Goal: Contribute content: Contribute content

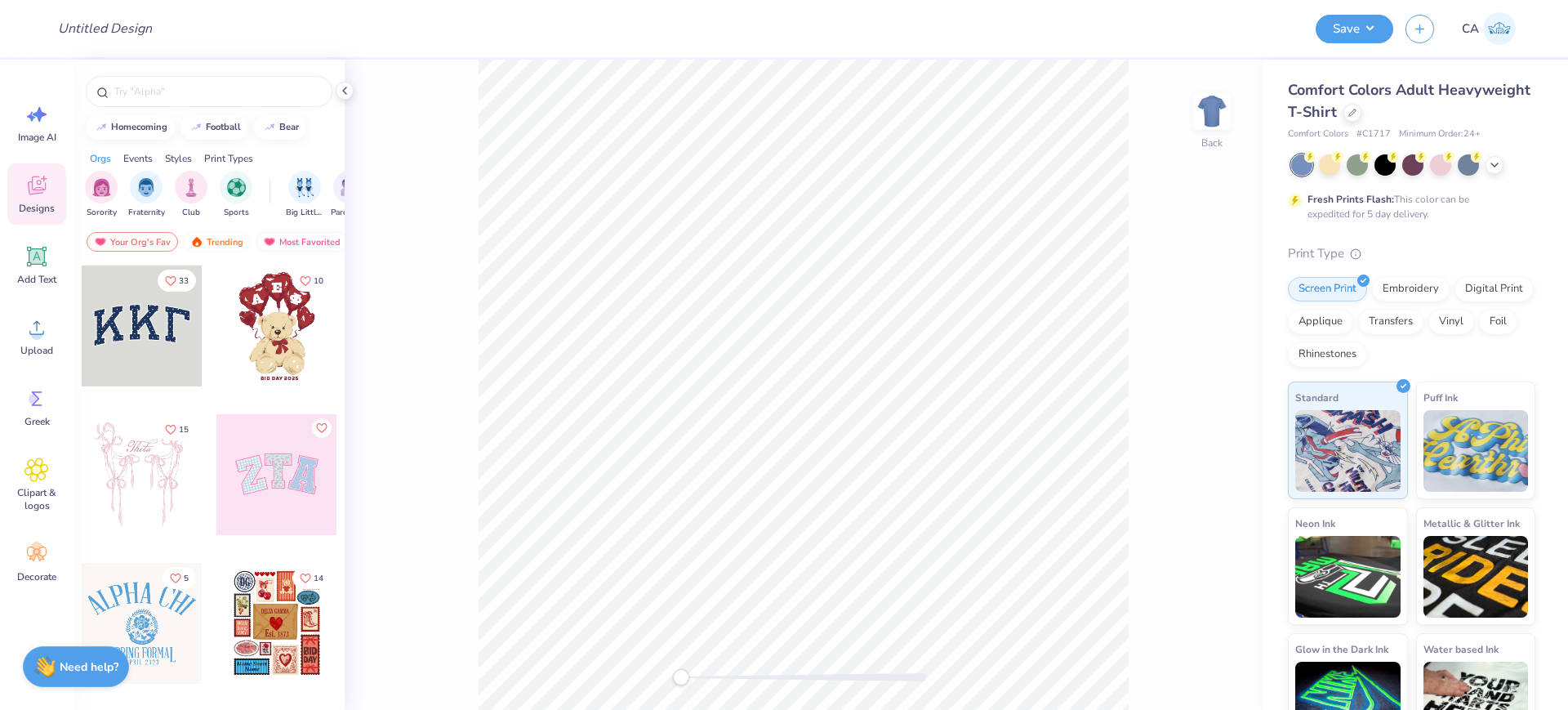
click at [1448, 126] on div "Comfort Colors Adult Heavyweight T-Shirt Comfort Colors # C1717 Minimum Order: …" at bounding box center [1411, 110] width 247 height 62
click at [1448, 120] on div "Comfort Colors Adult Heavyweight T-Shirt" at bounding box center [1411, 101] width 247 height 44
click at [1361, 118] on div at bounding box center [1353, 111] width 18 height 18
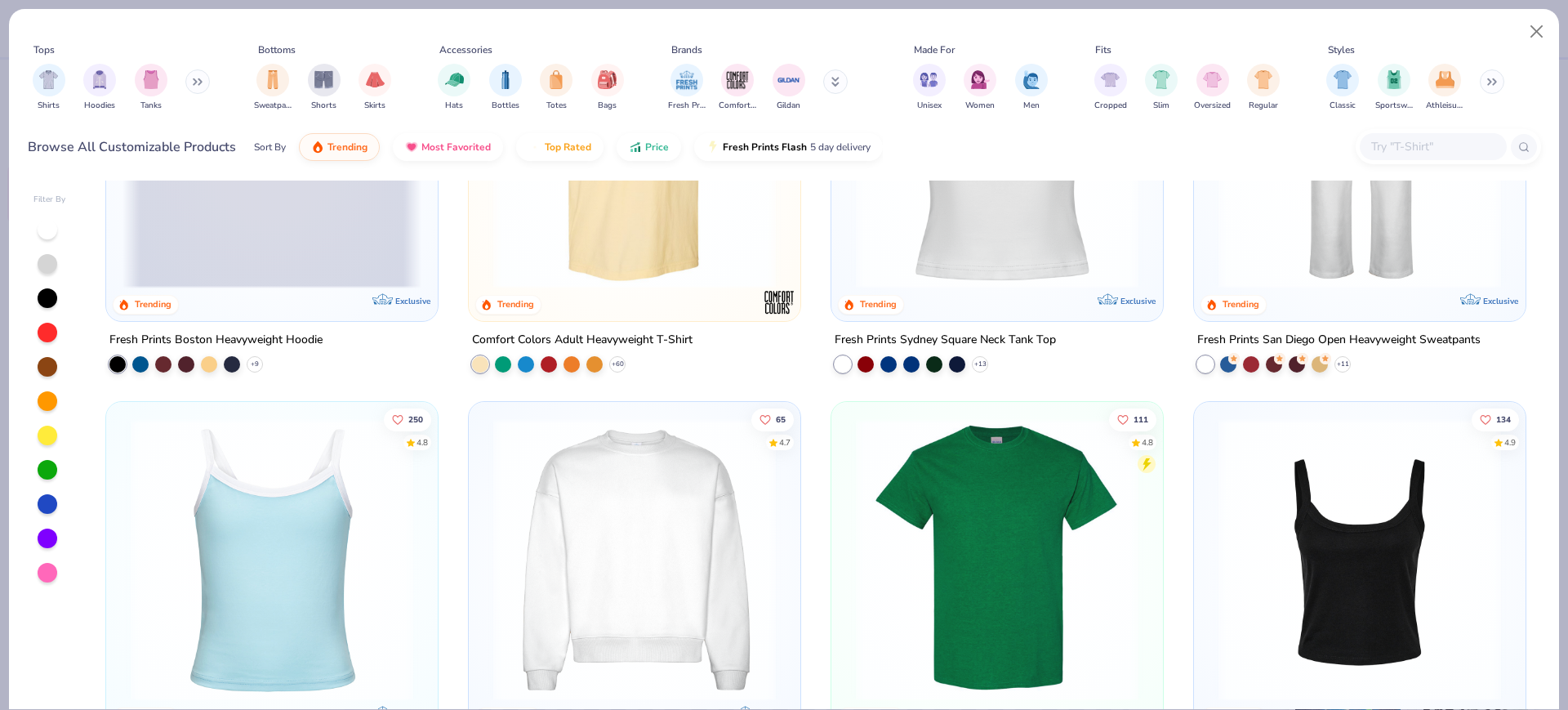
scroll to position [306, 0]
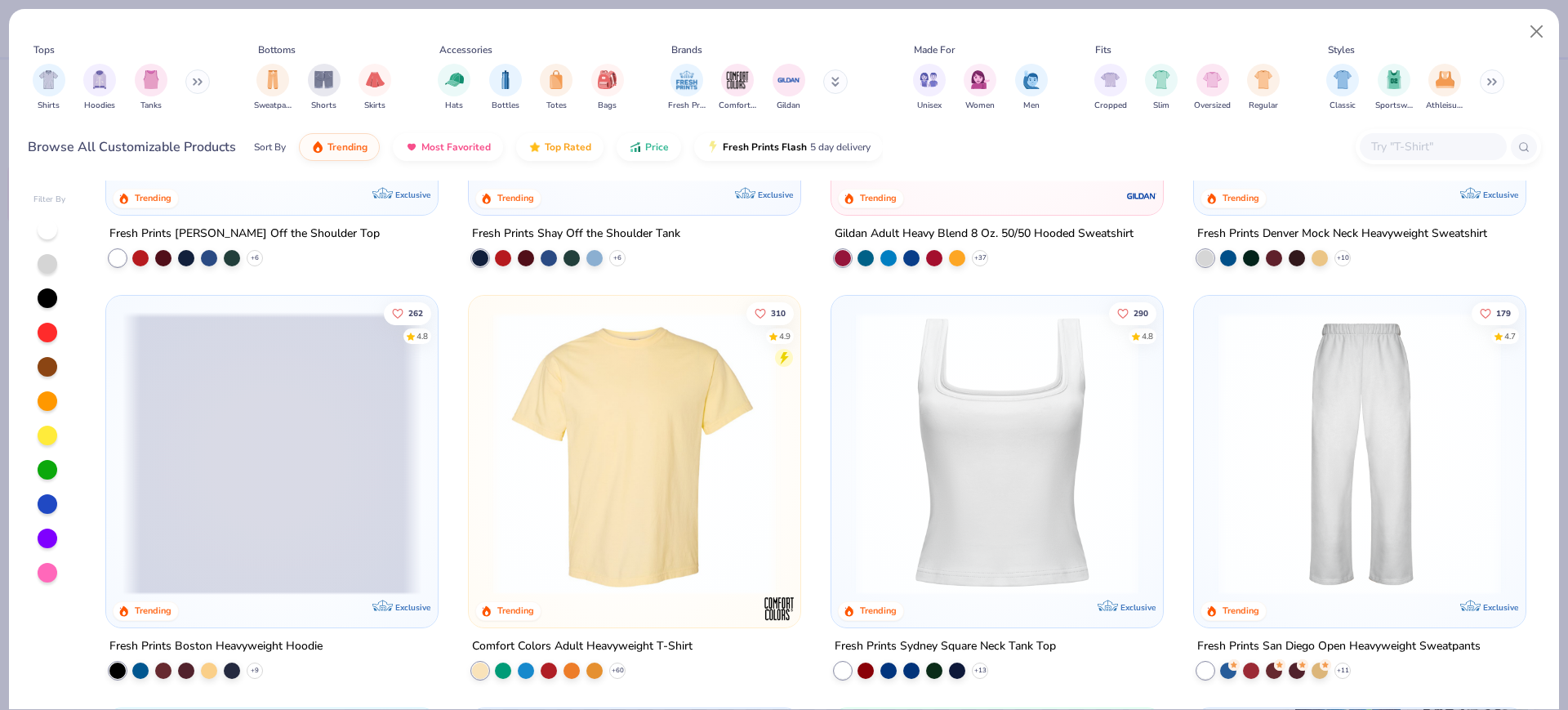
click at [994, 486] on img at bounding box center [997, 454] width 299 height 283
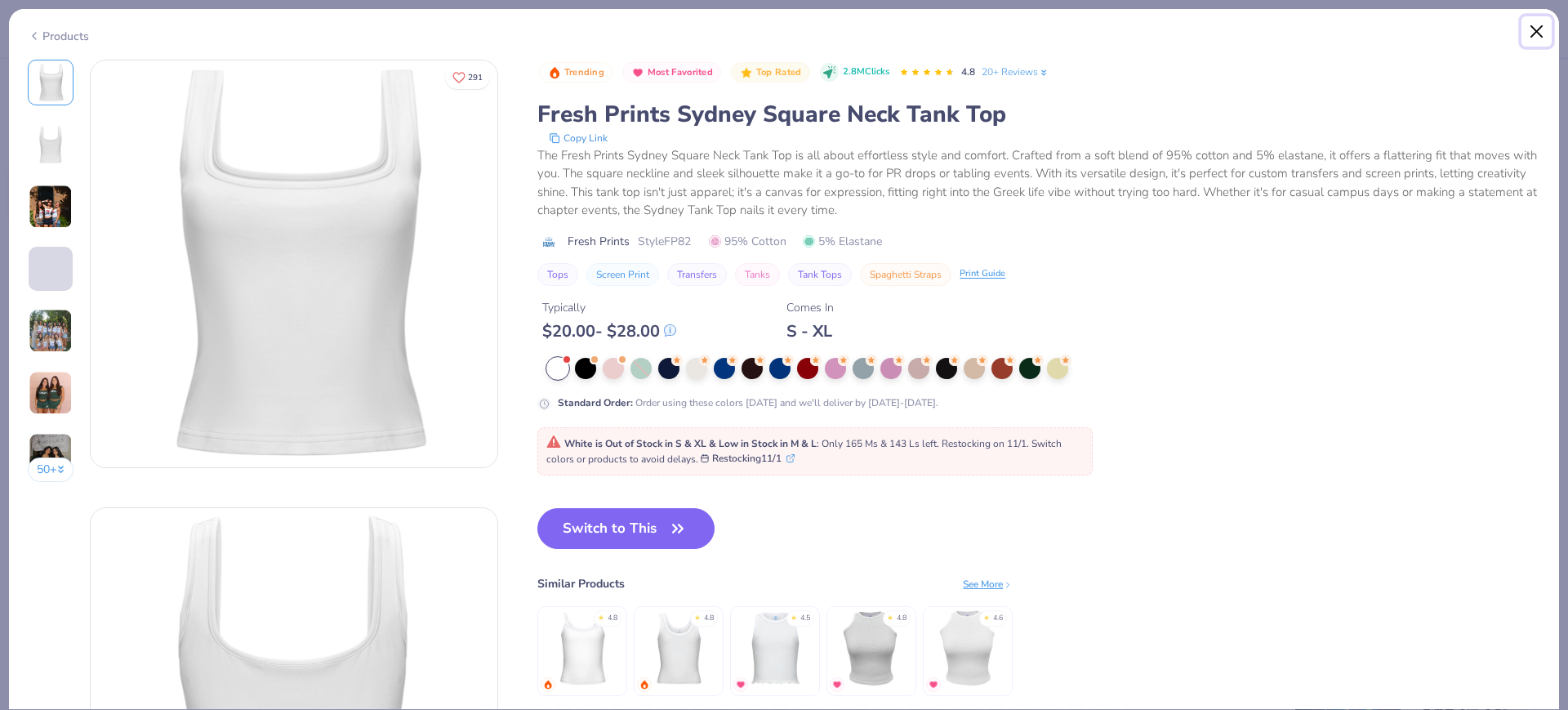
click at [1550, 17] on button "Close" at bounding box center [1537, 32] width 31 height 31
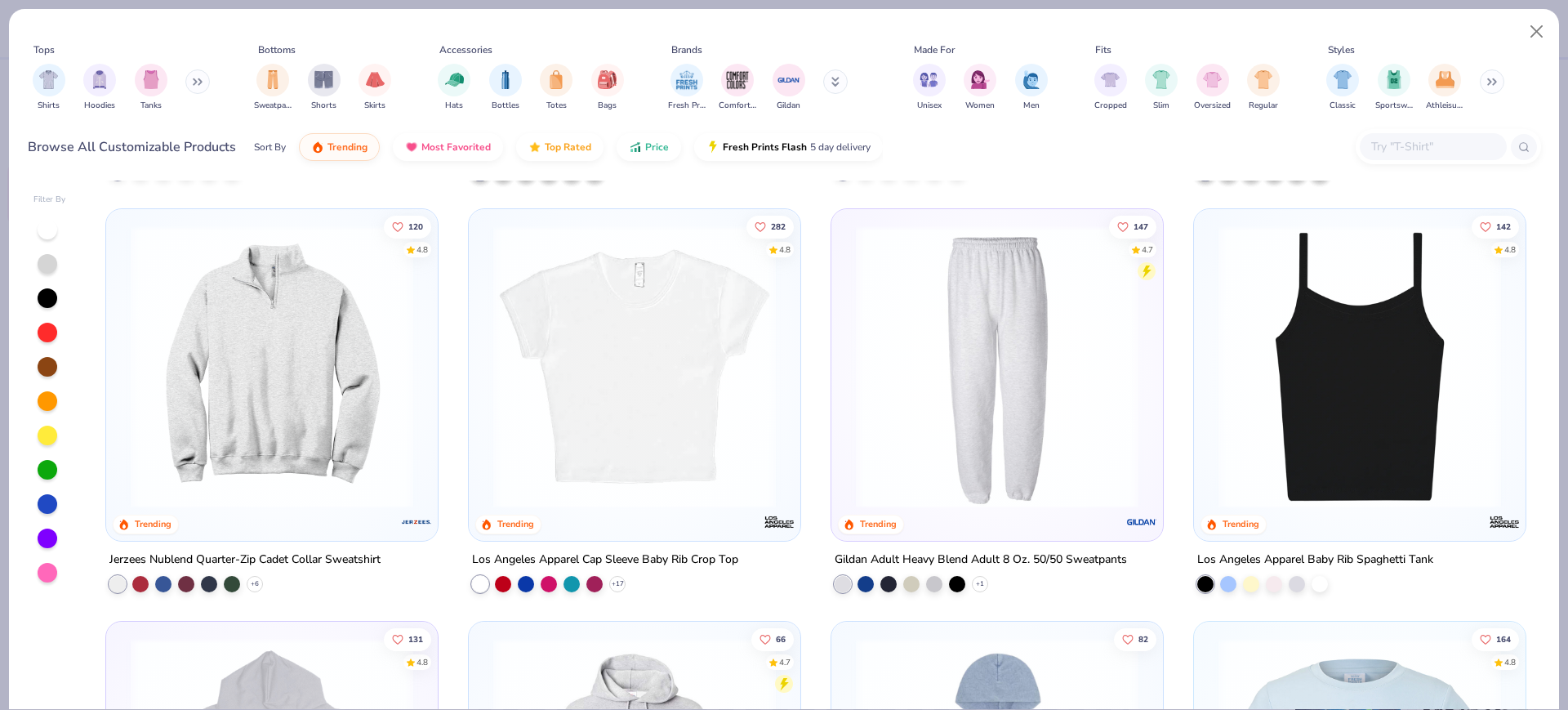
scroll to position [2450, 0]
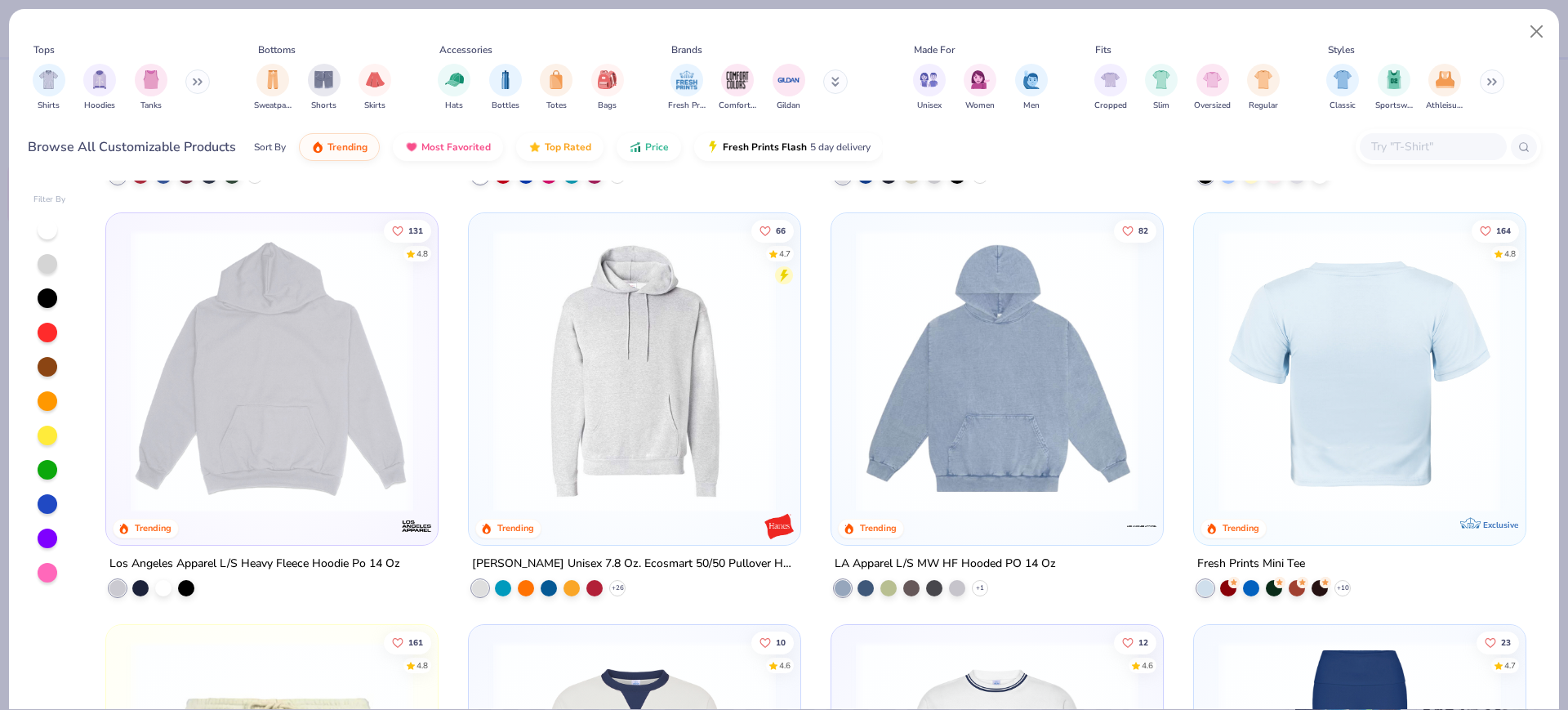
click at [1331, 423] on div at bounding box center [1359, 370] width 896 height 283
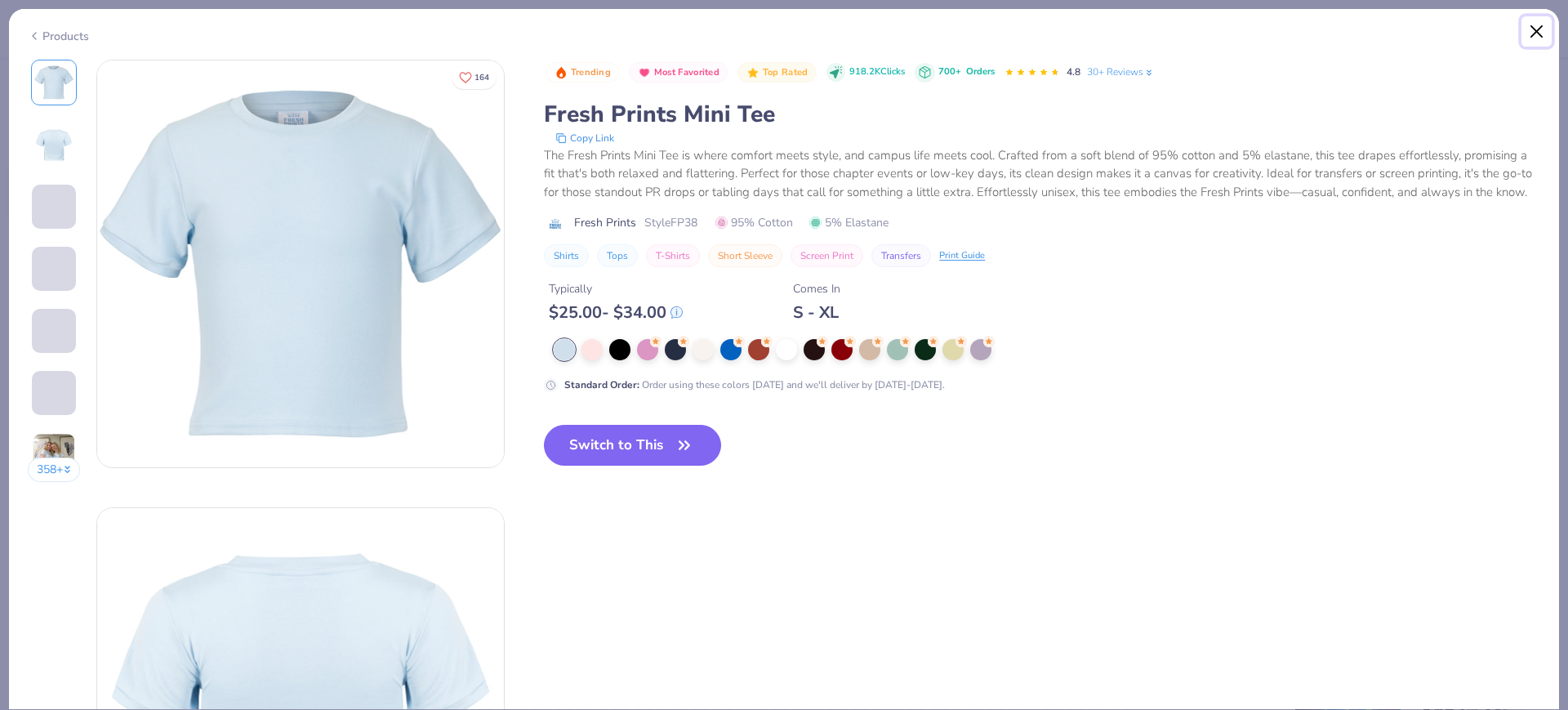
click at [1542, 37] on button "Close" at bounding box center [1537, 32] width 31 height 31
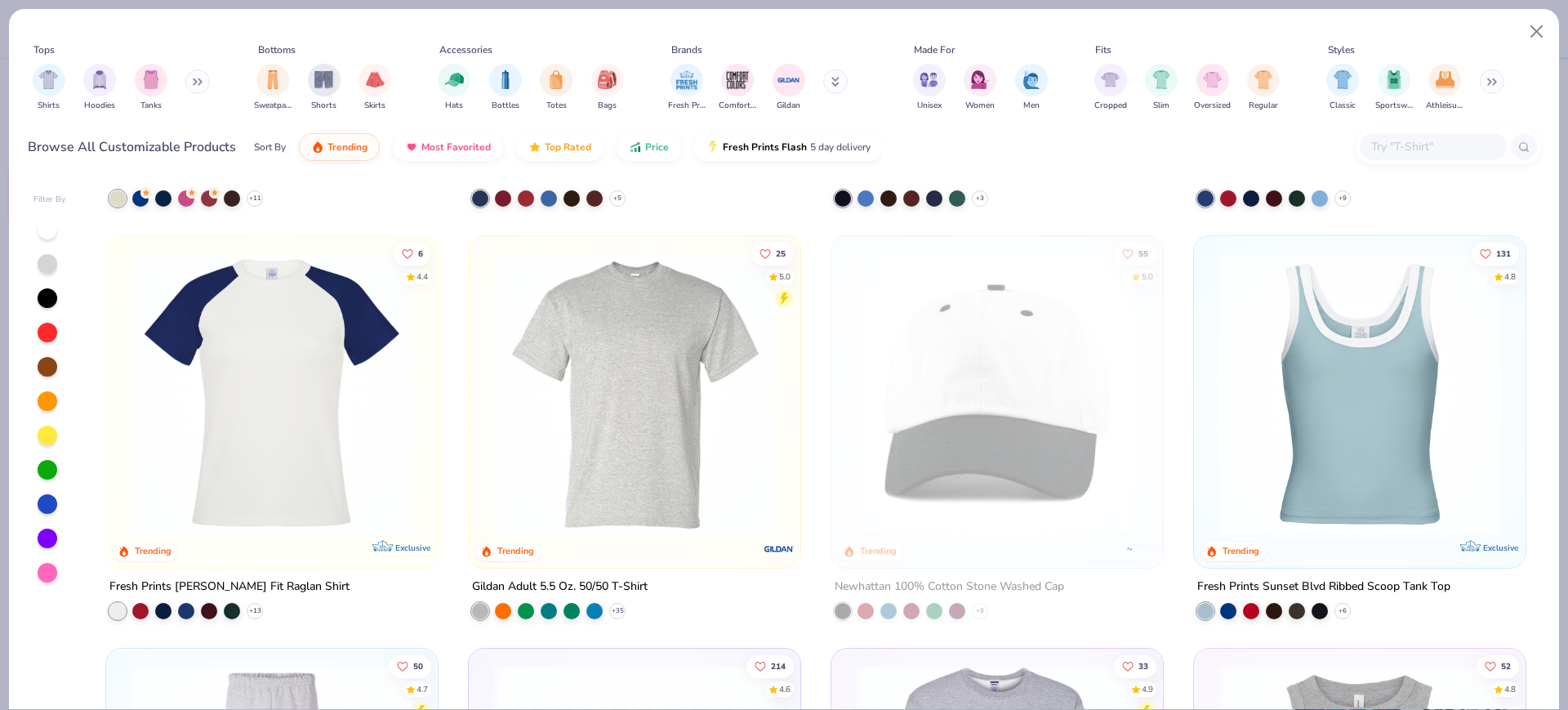
scroll to position [3164, 0]
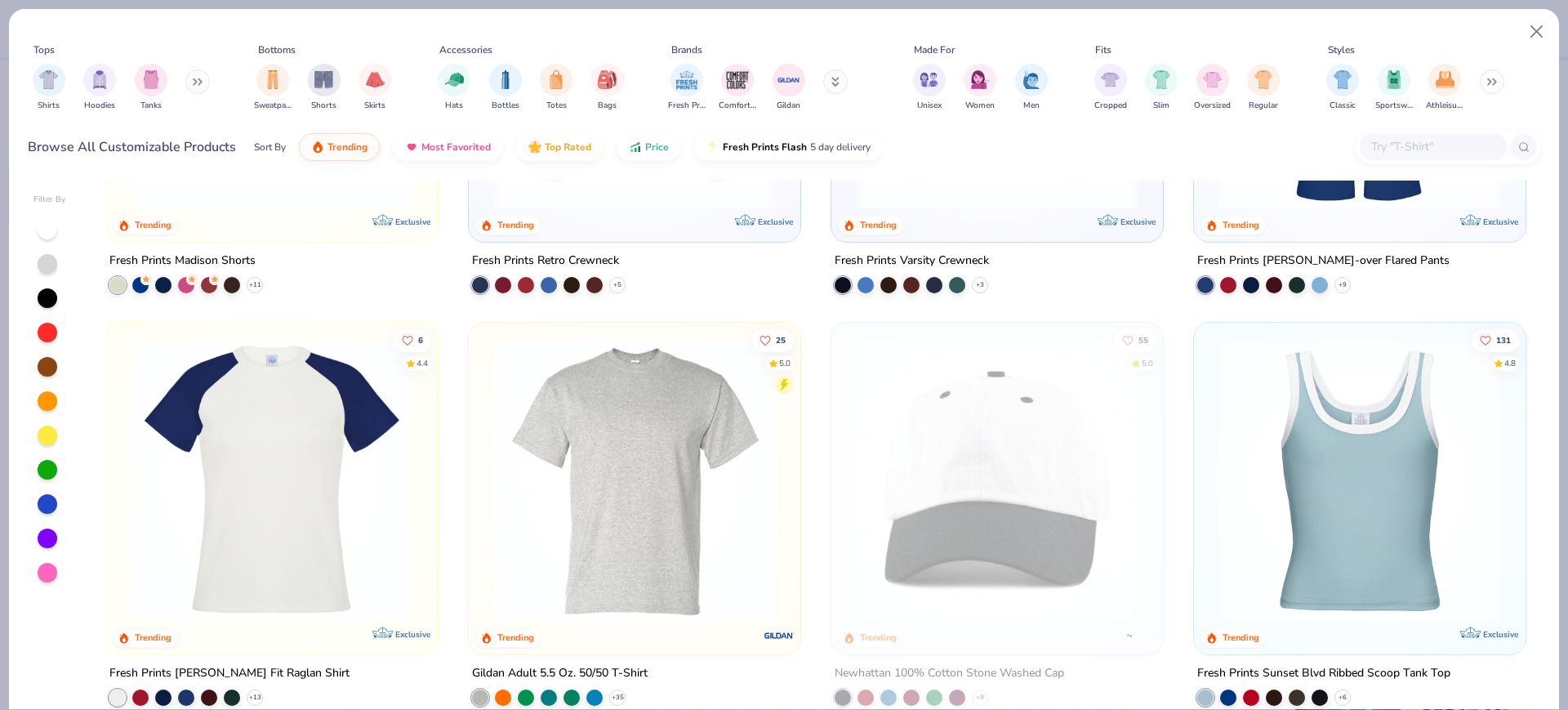
click at [1311, 431] on img at bounding box center [1359, 480] width 299 height 283
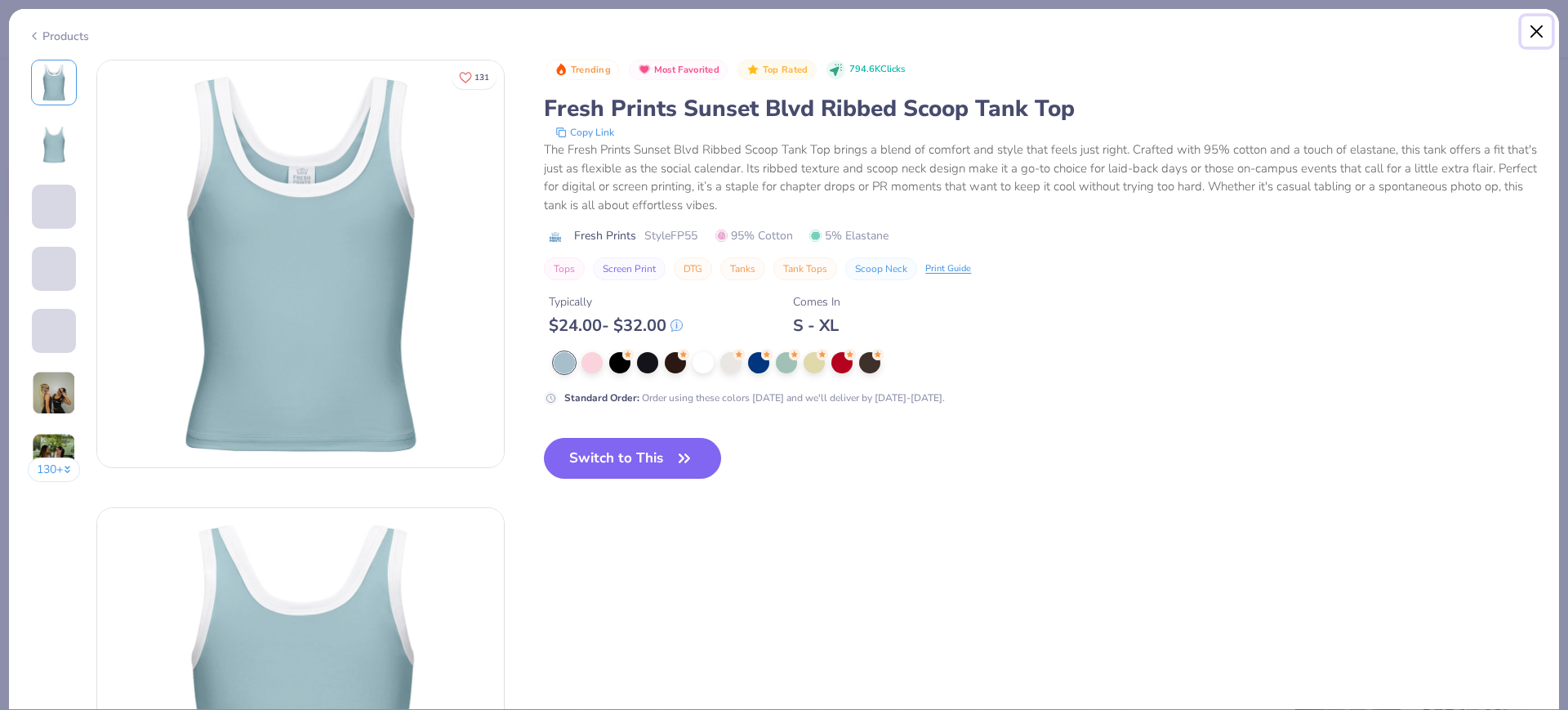
click at [1528, 36] on button "Close" at bounding box center [1537, 32] width 31 height 31
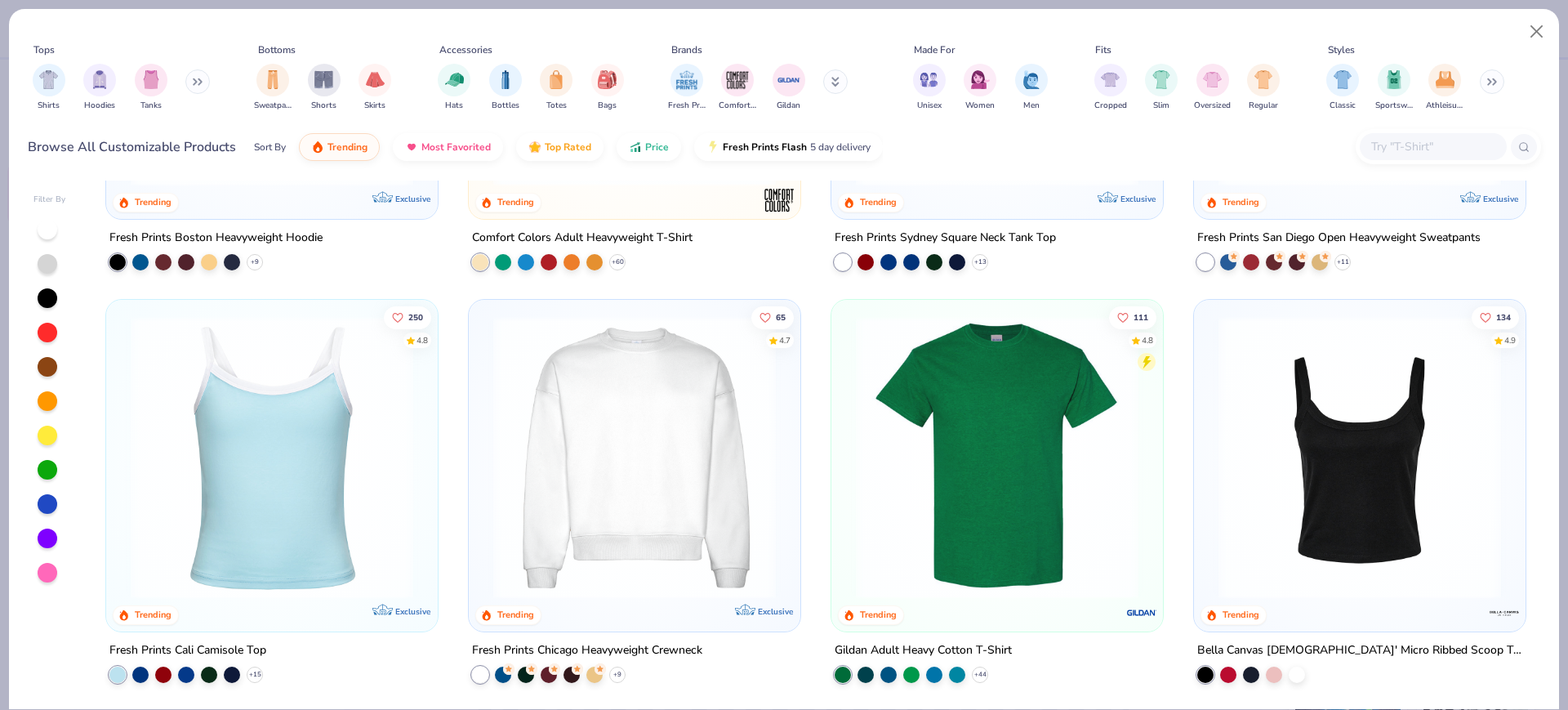
scroll to position [204, 0]
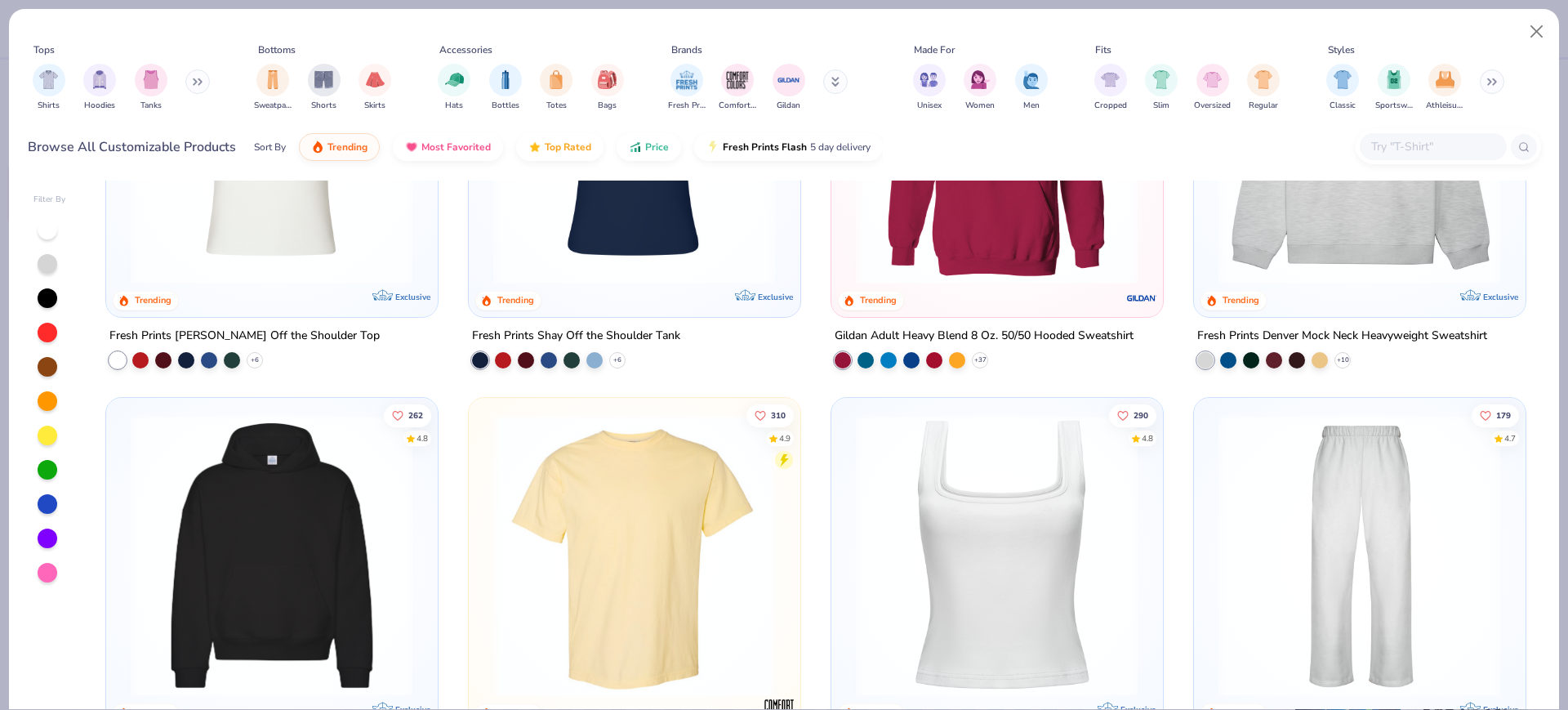
click at [970, 526] on img at bounding box center [997, 556] width 299 height 283
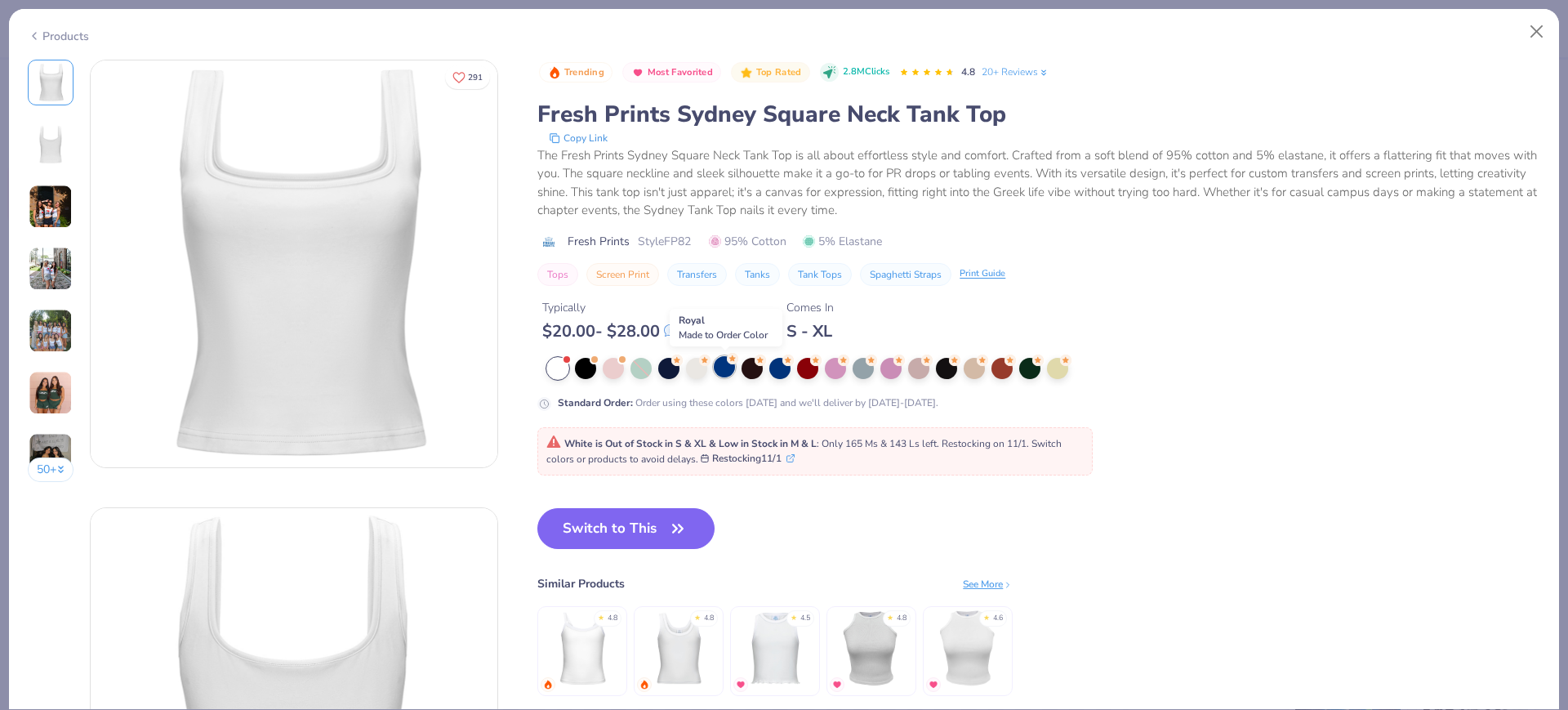
click at [726, 365] on div at bounding box center [724, 366] width 21 height 21
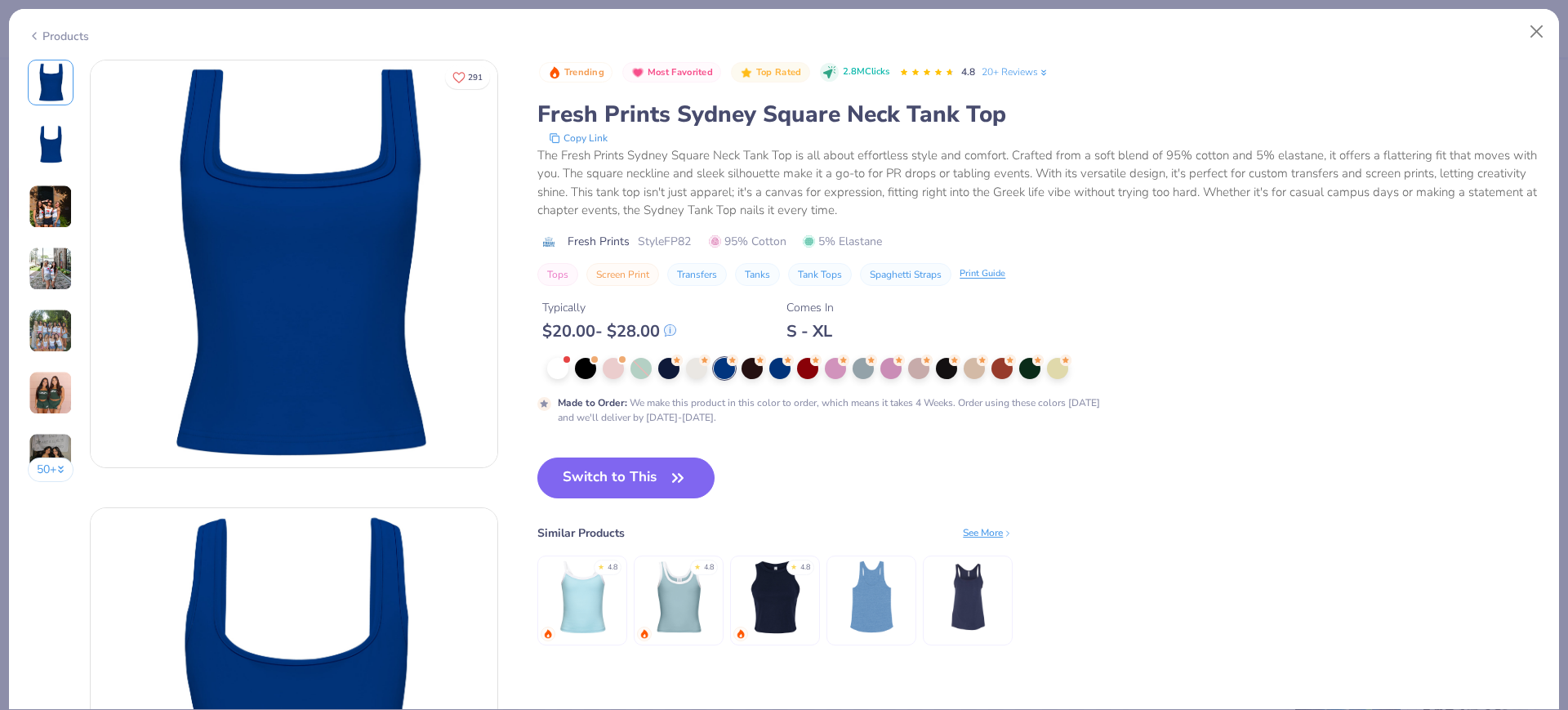
click at [41, 30] on div "Products" at bounding box center [58, 36] width 62 height 17
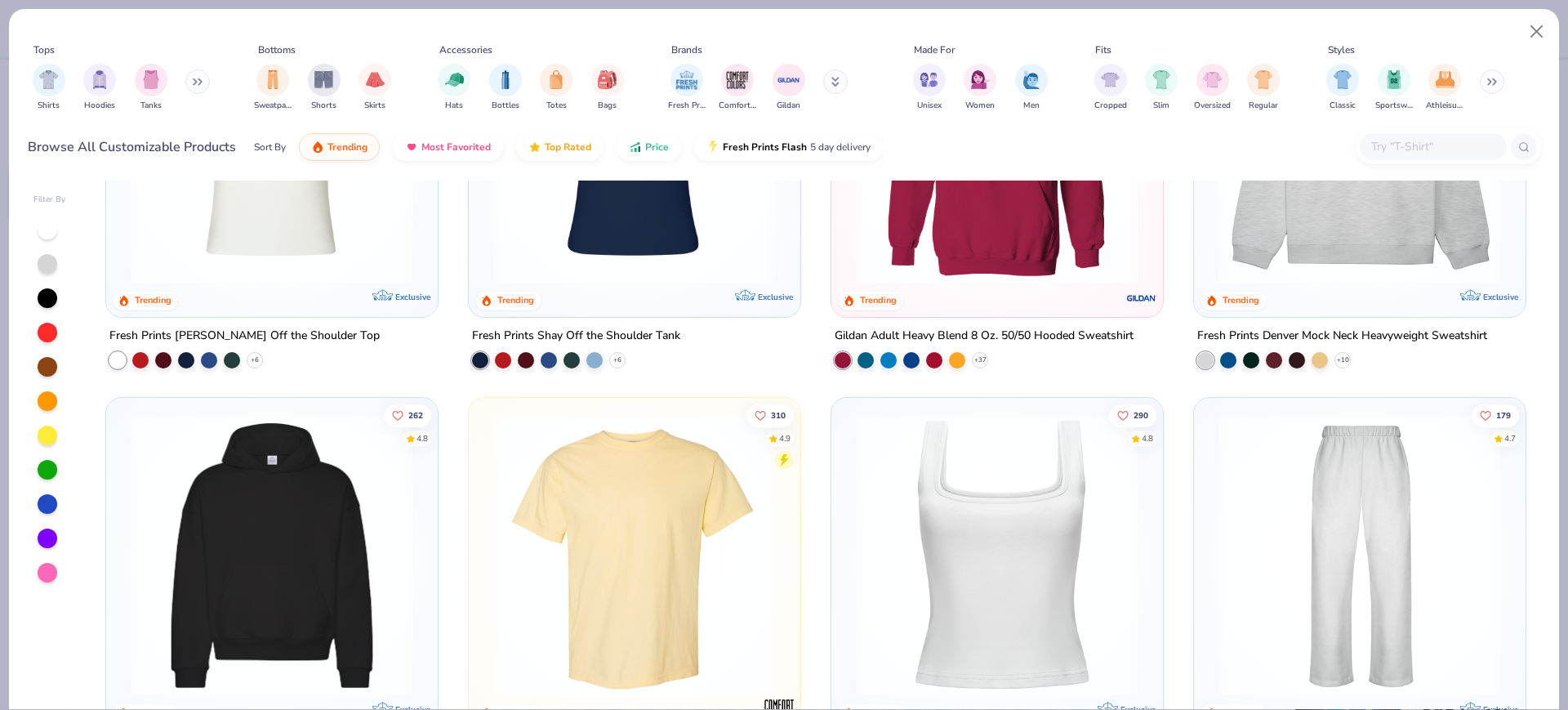
scroll to position [715, 0]
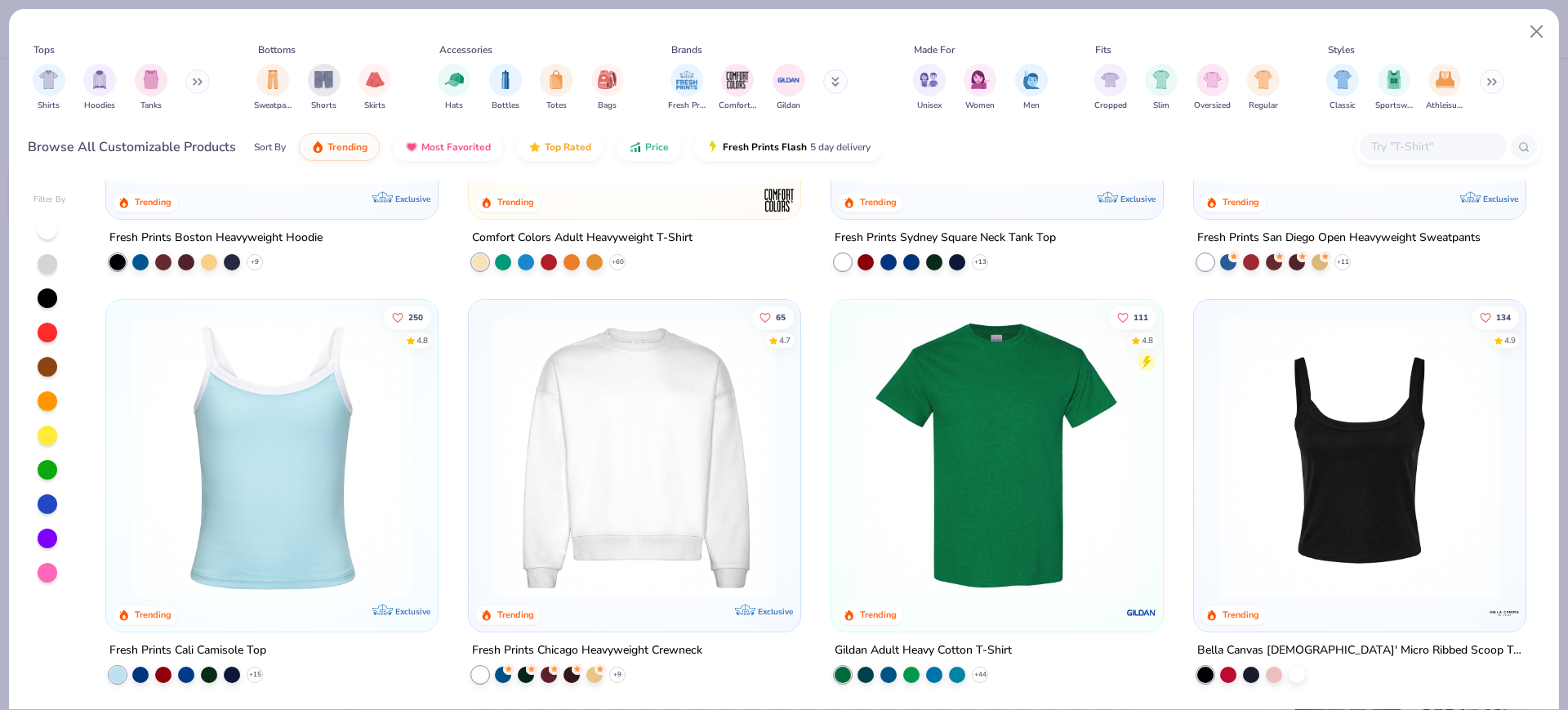
click at [257, 460] on div "15 Trending Exclusive Fresh Prints [PERSON_NAME] Off the Shoulder Top + 6 18 Tr…" at bounding box center [816, 444] width 1450 height 528
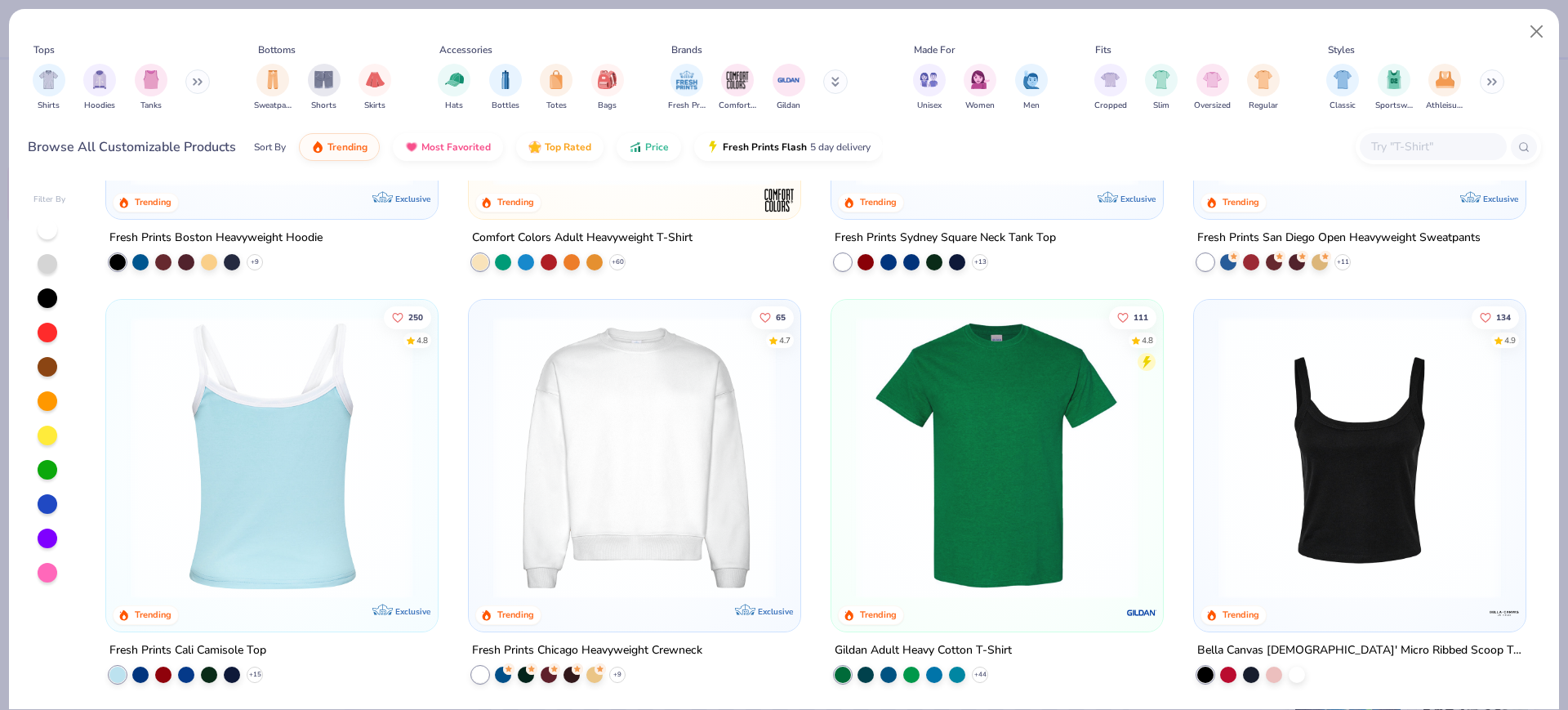
click at [262, 469] on img at bounding box center [271, 456] width 299 height 283
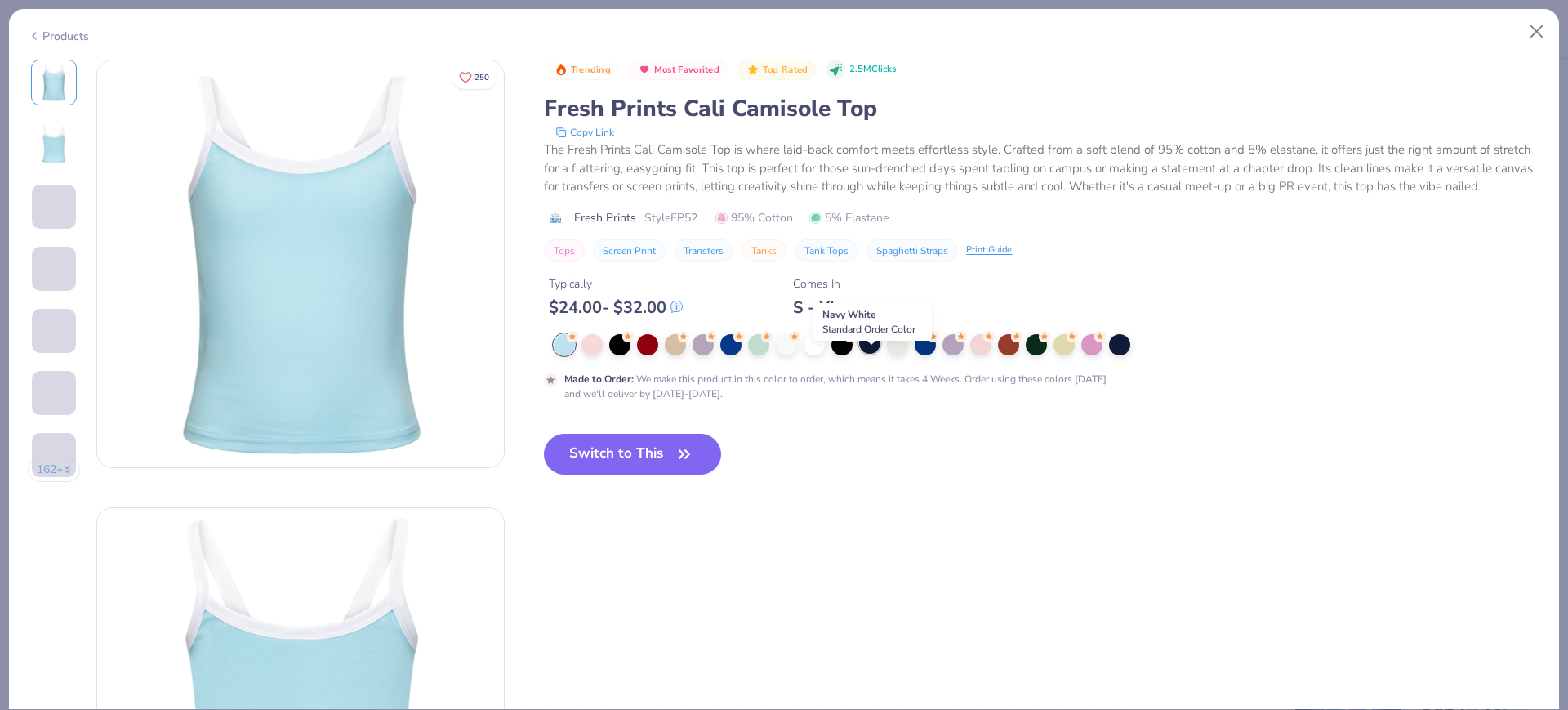
click at [865, 354] on div at bounding box center [869, 343] width 21 height 21
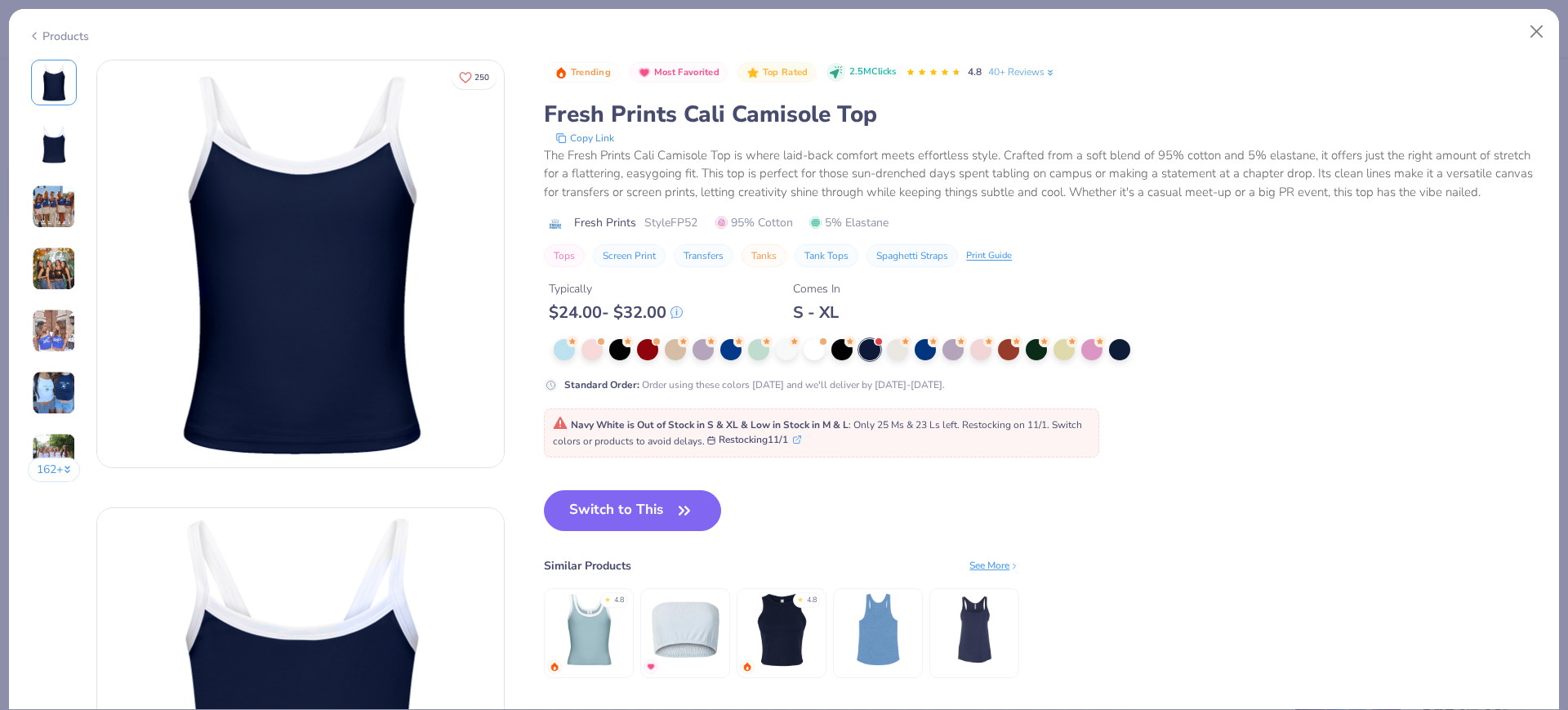
click at [669, 231] on span "Style FP52" at bounding box center [671, 222] width 53 height 17
click at [689, 231] on span "Style FP52" at bounding box center [671, 222] width 53 height 17
copy span "FP52"
click at [627, 527] on button "Switch to This" at bounding box center [632, 510] width 177 height 40
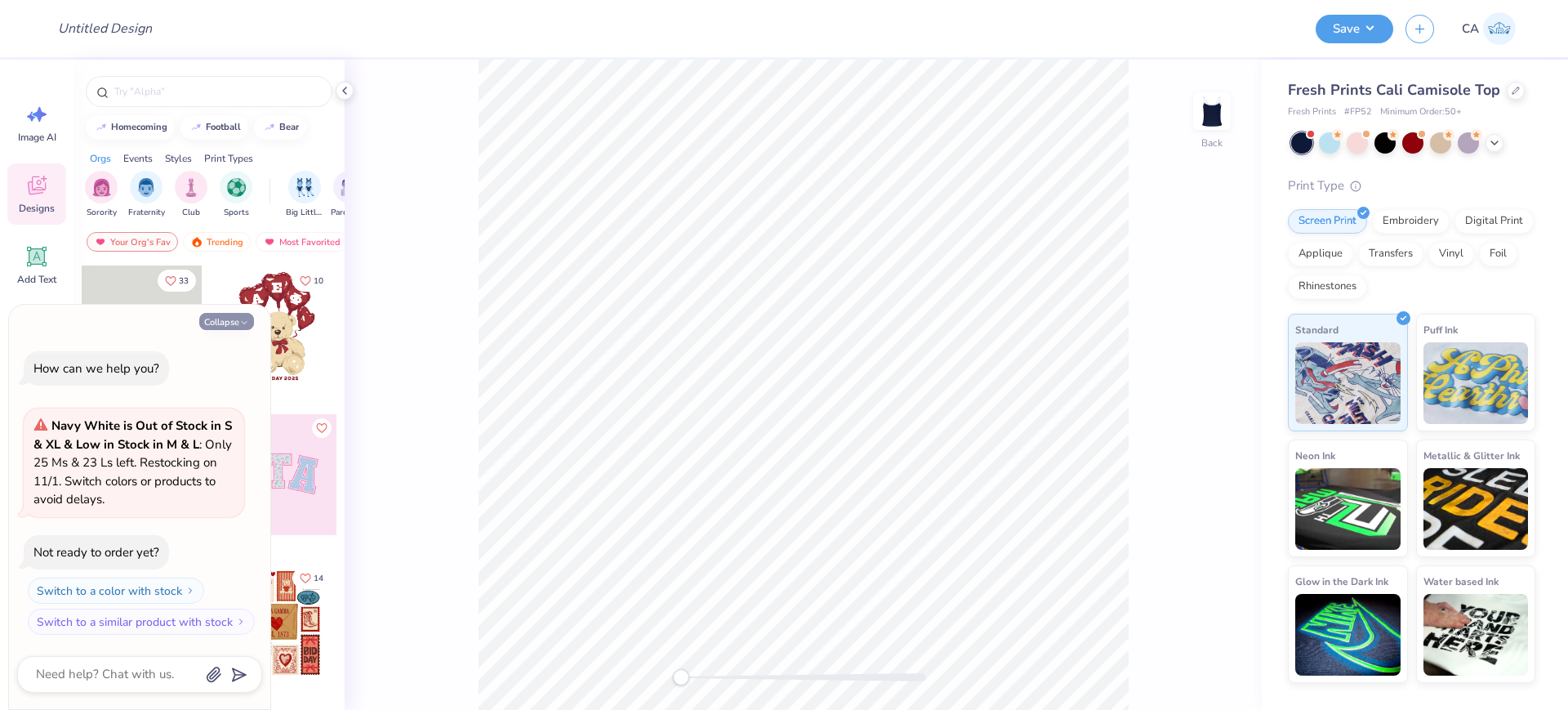
click at [213, 324] on button "Collapse" at bounding box center [227, 321] width 55 height 17
type textarea "x"
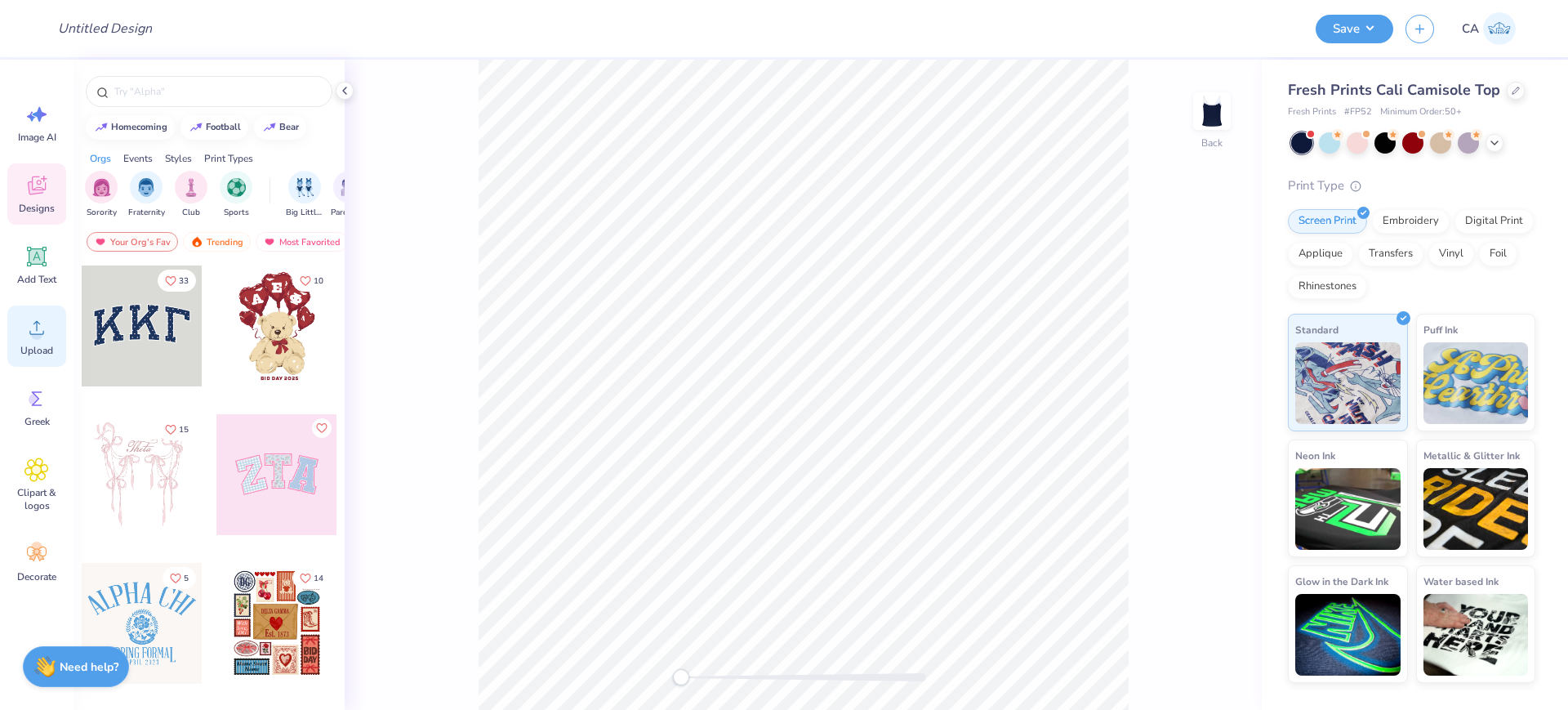
click at [40, 332] on circle at bounding box center [37, 333] width 11 height 11
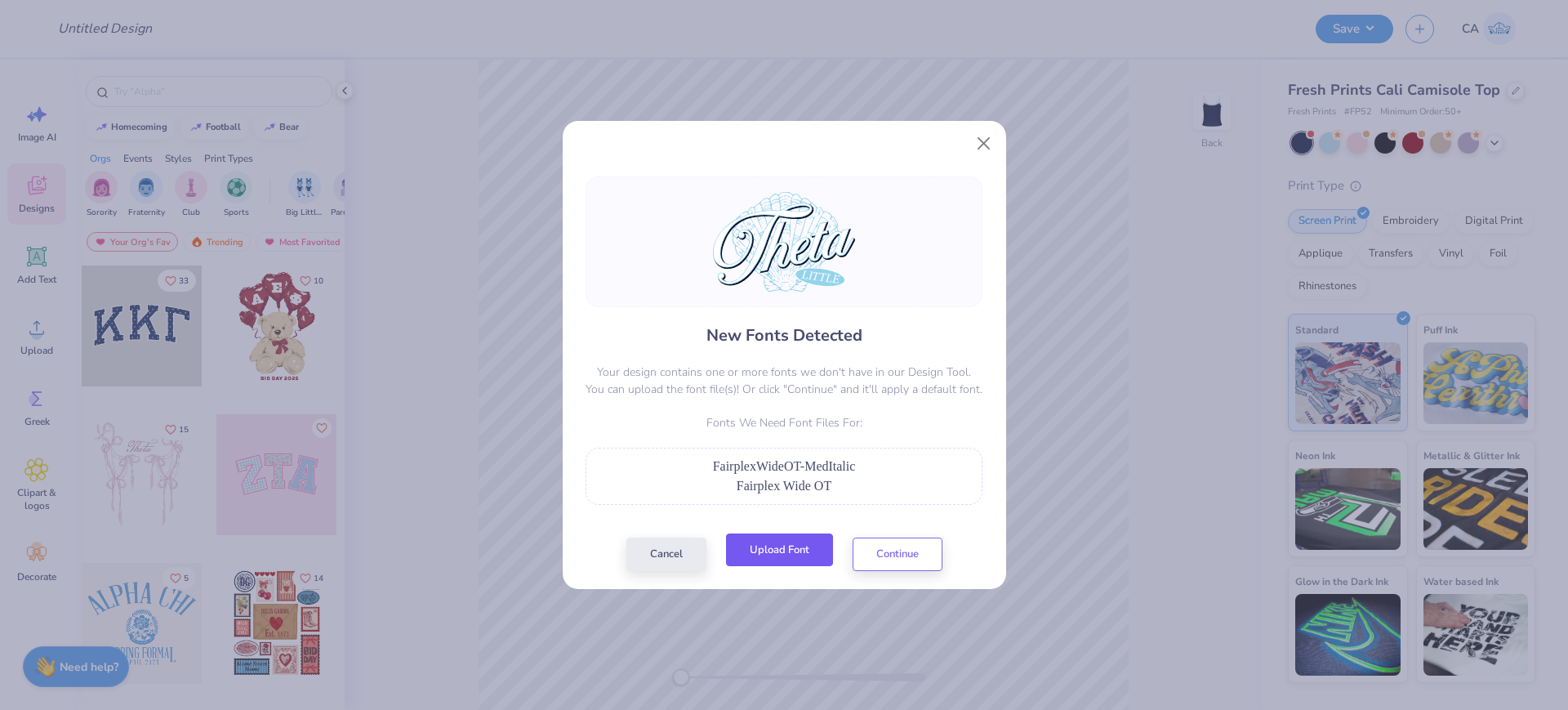
click at [772, 558] on button "Upload Font" at bounding box center [779, 550] width 107 height 33
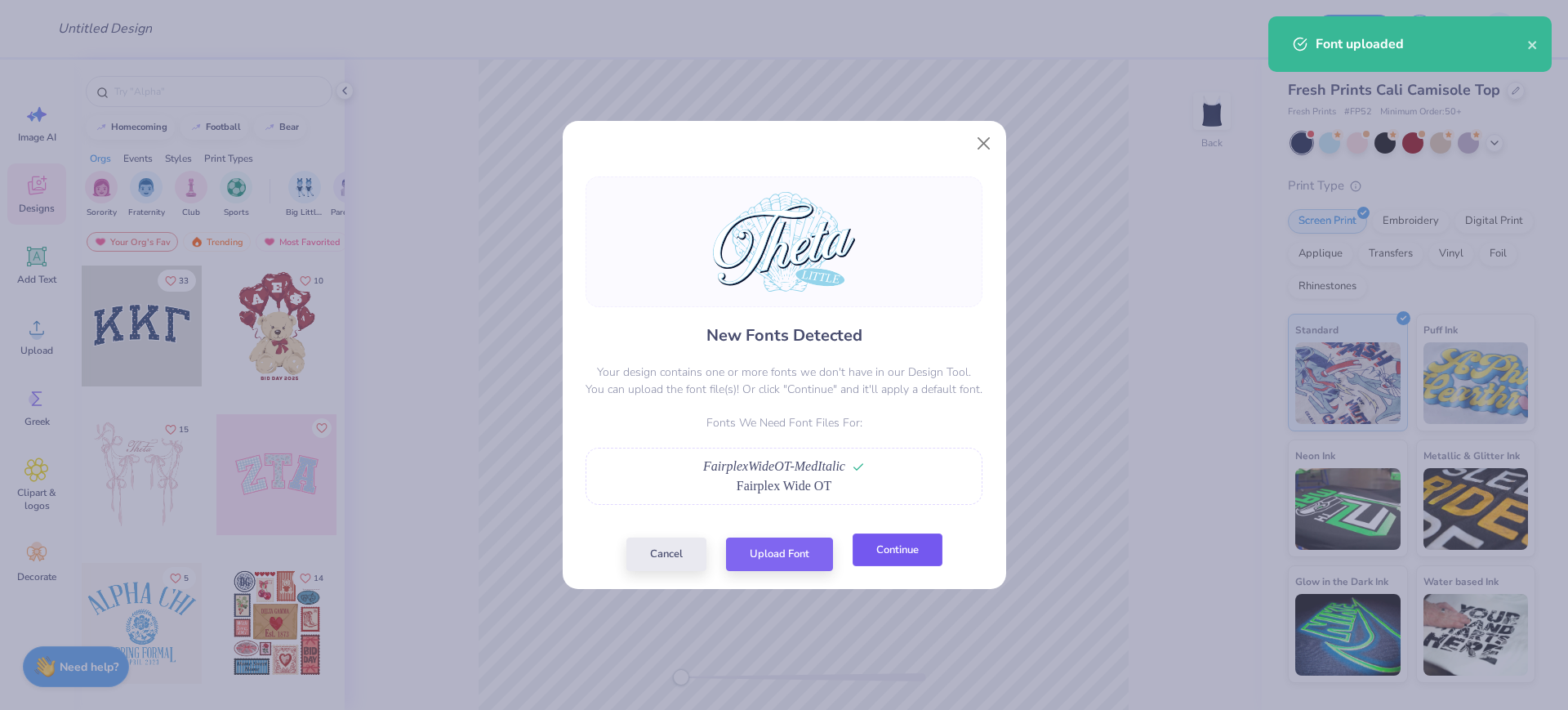
click at [897, 552] on button "Continue" at bounding box center [897, 550] width 90 height 33
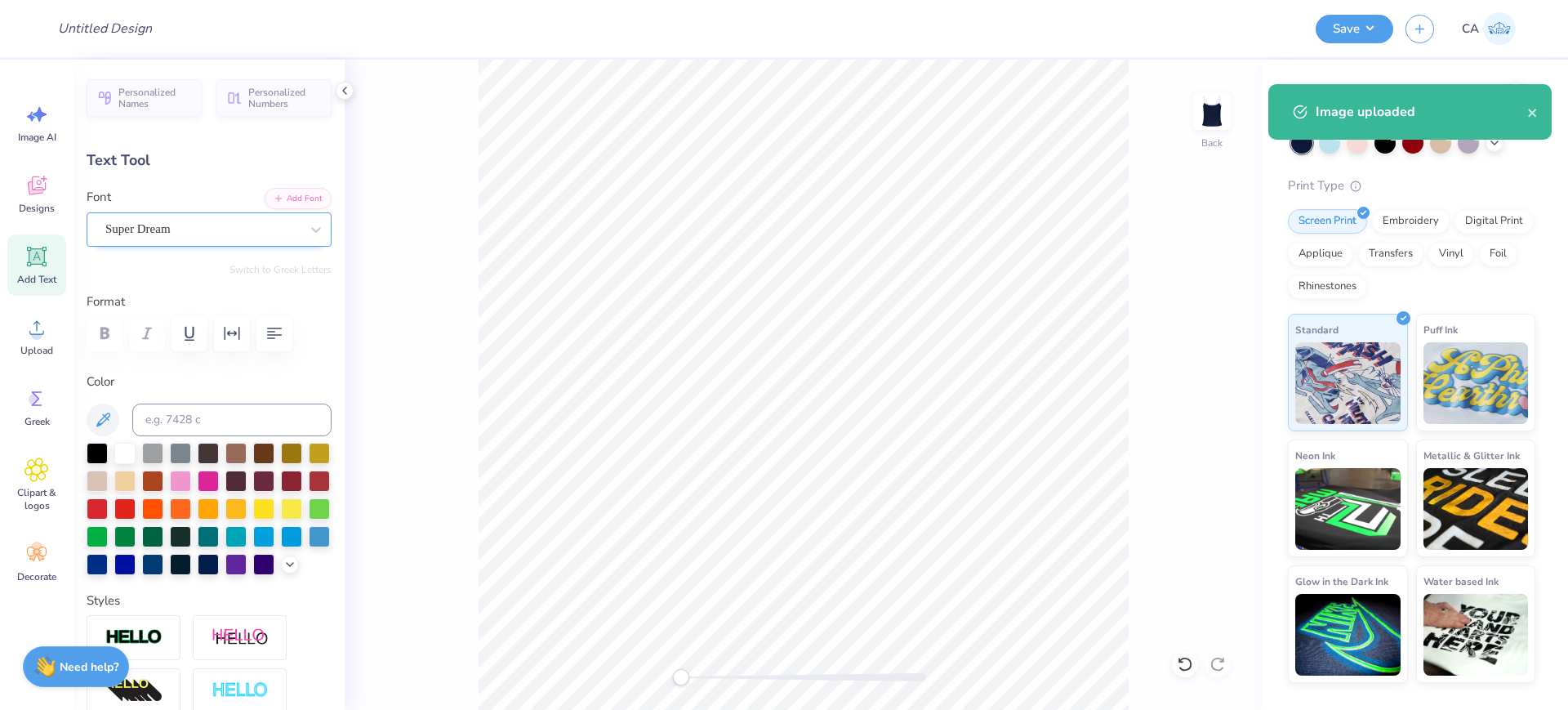
click at [224, 238] on div at bounding box center [203, 229] width 195 height 22
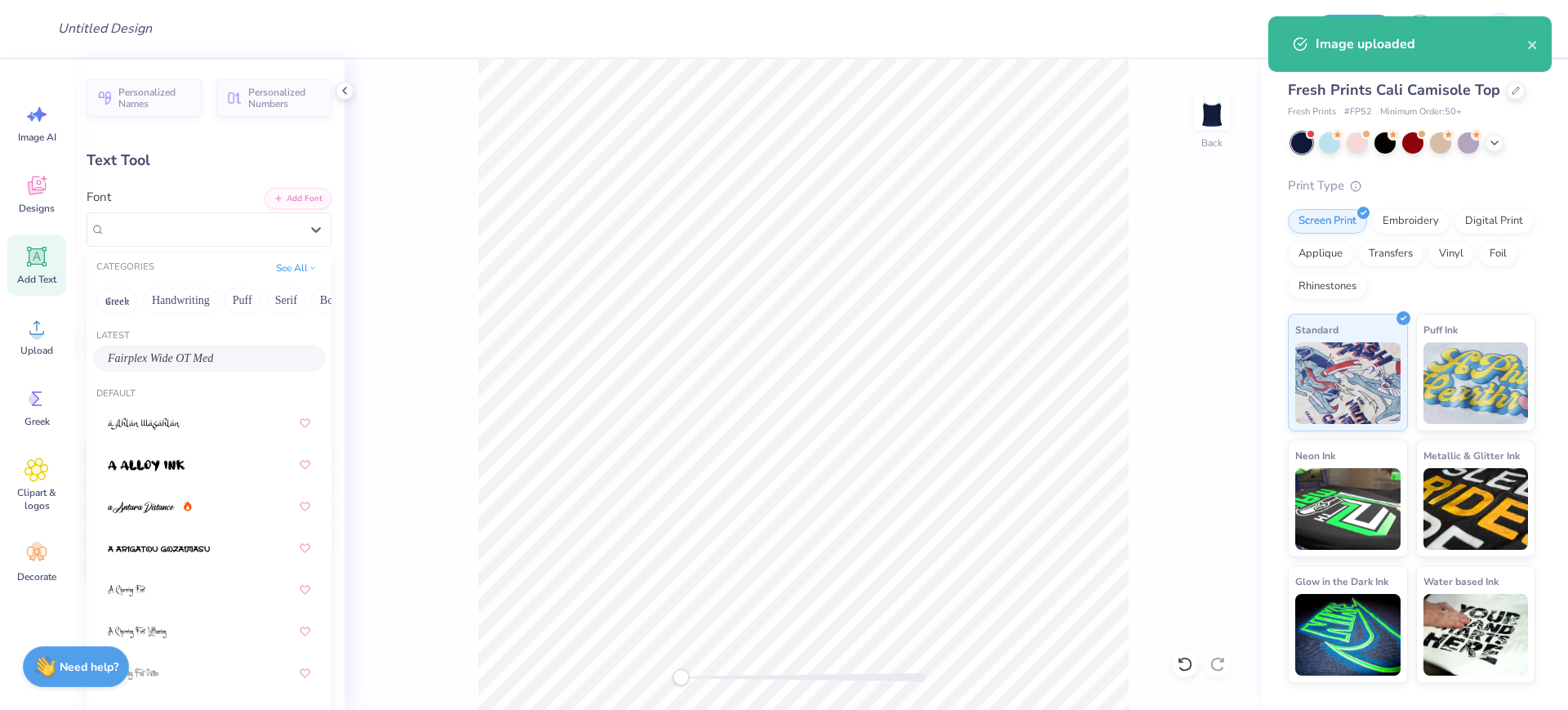
click at [172, 355] on span "Fairplex Wide OT Med" at bounding box center [160, 358] width 106 height 17
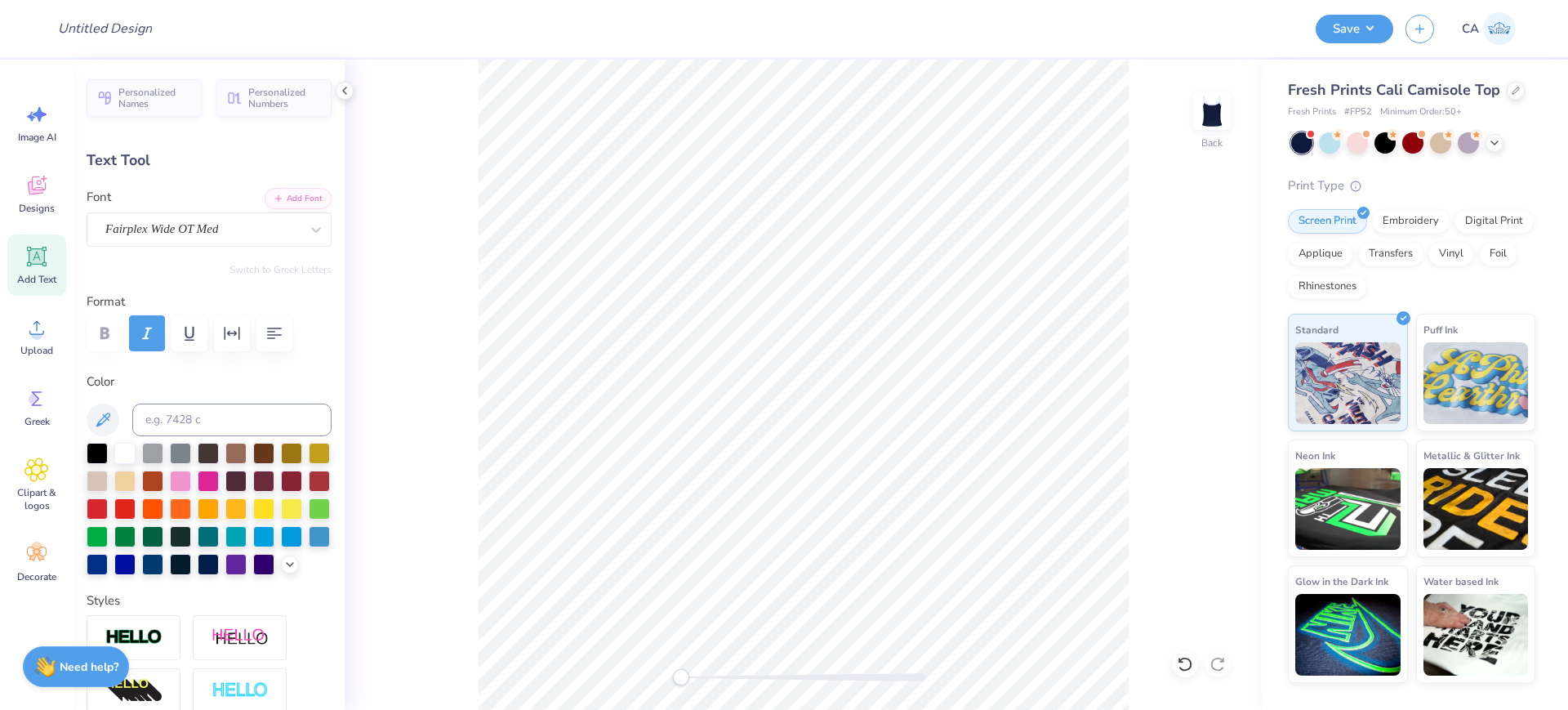
type input "0.0"
click at [790, 684] on div "Back" at bounding box center [803, 385] width 917 height 650
click at [790, 680] on div at bounding box center [804, 677] width 245 height 8
type input "2.43"
type input "0.77"
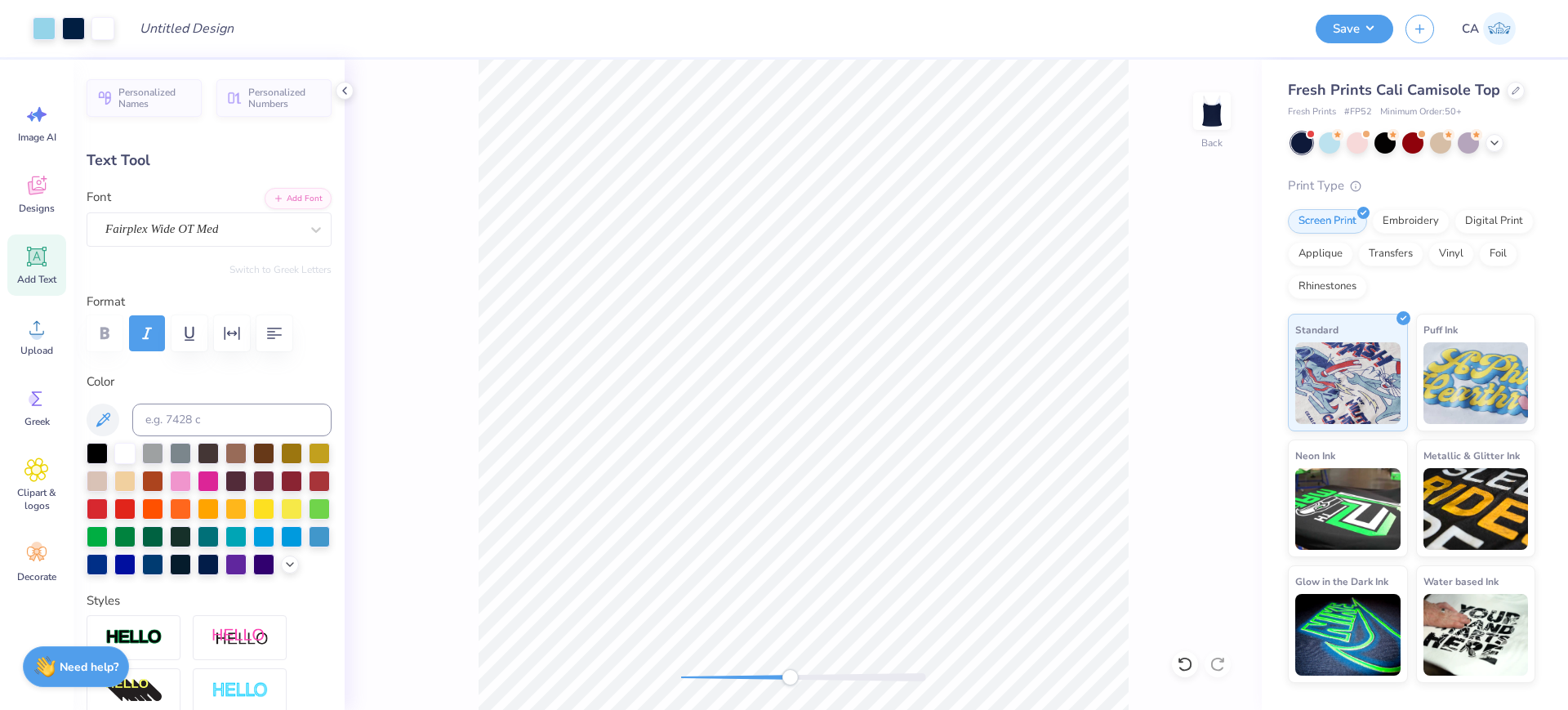
type input "8.92"
type input "7.5"
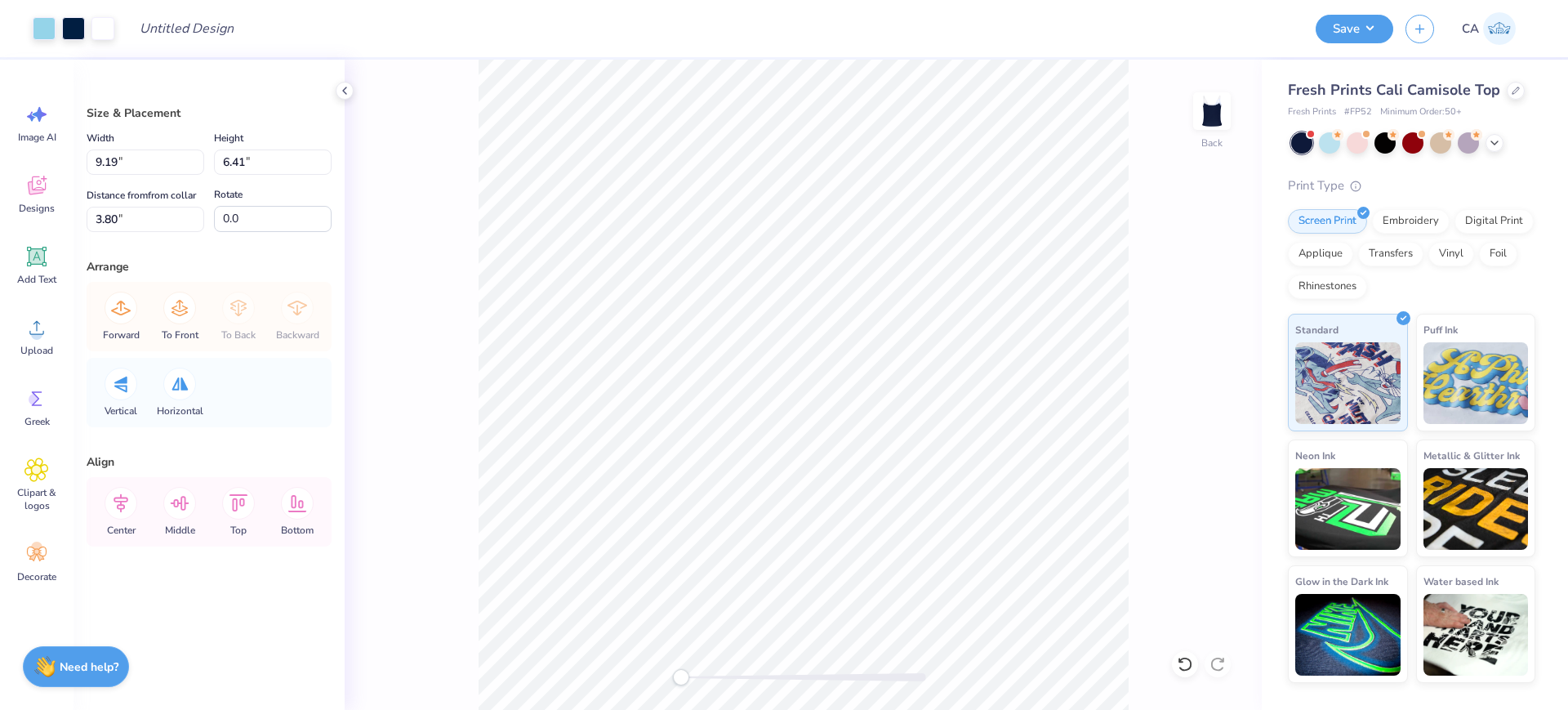
click at [597, 679] on div "Back" at bounding box center [803, 385] width 917 height 650
click at [559, 682] on div "Back" at bounding box center [803, 385] width 917 height 650
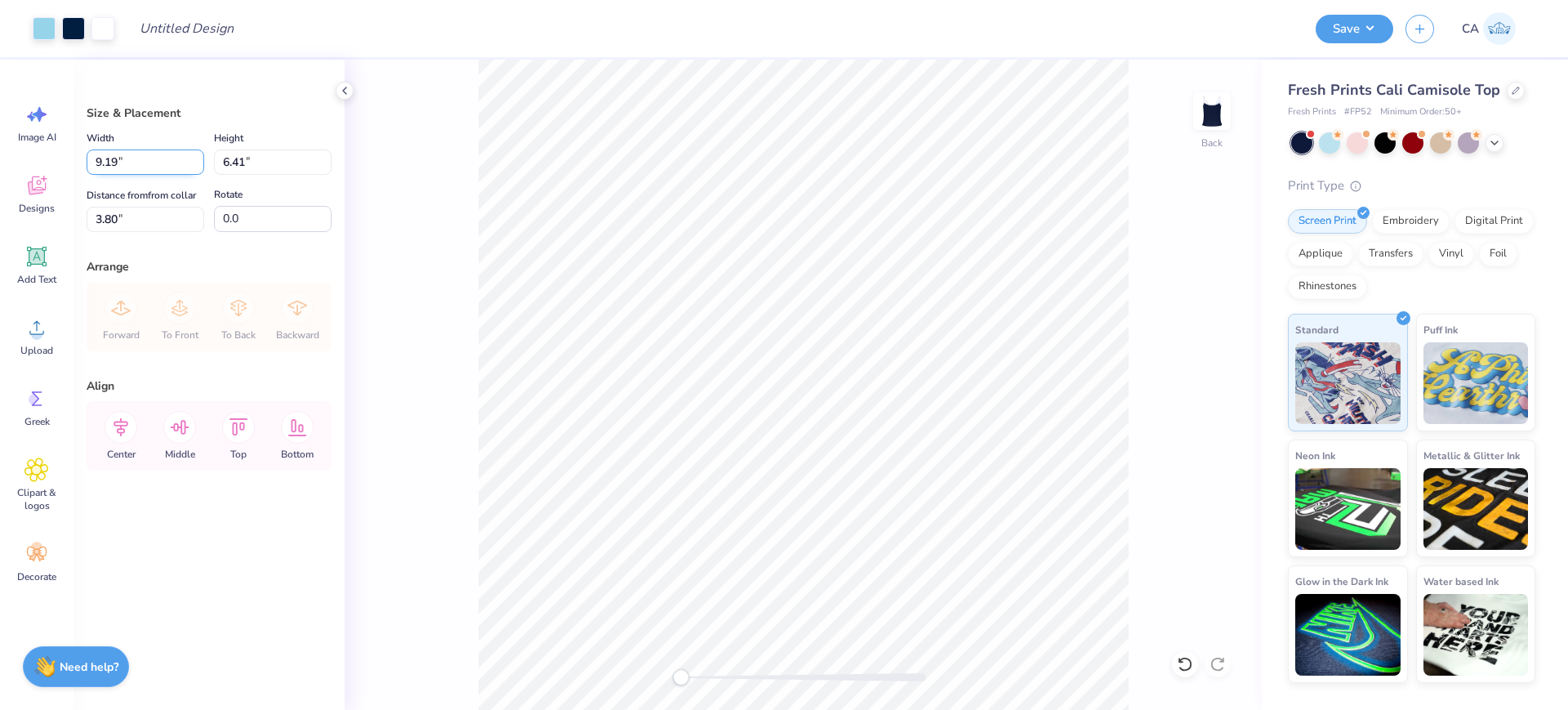
click at [155, 160] on input "9.19" at bounding box center [145, 163] width 118 height 26
type input "7.00"
type input "4.88"
type input "4.56"
click at [155, 160] on input "7.00" at bounding box center [145, 163] width 118 height 26
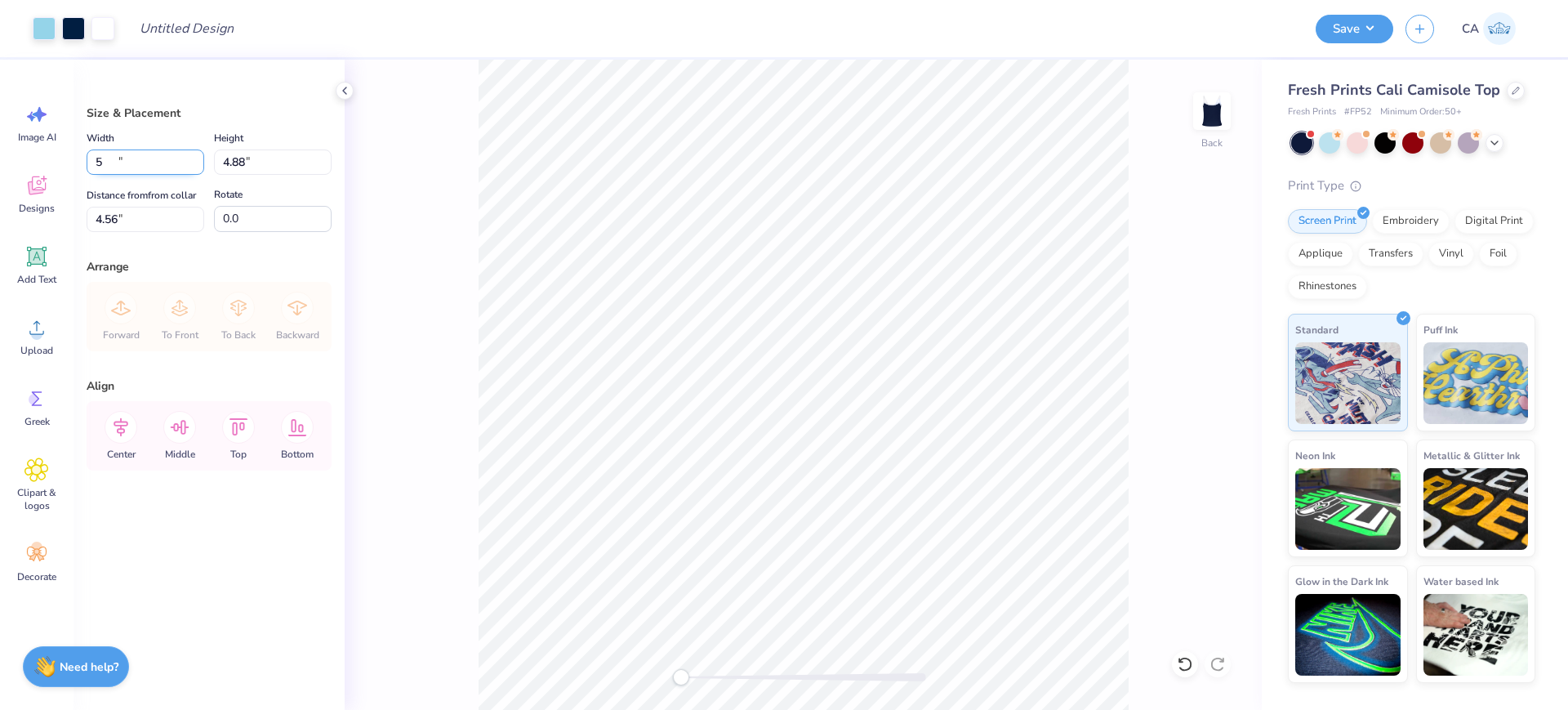
type input "5.00"
type input "3.49"
click at [172, 217] on input "5.26" at bounding box center [145, 220] width 118 height 26
type input "2.00"
click at [136, 165] on input "5.00" at bounding box center [145, 163] width 118 height 26
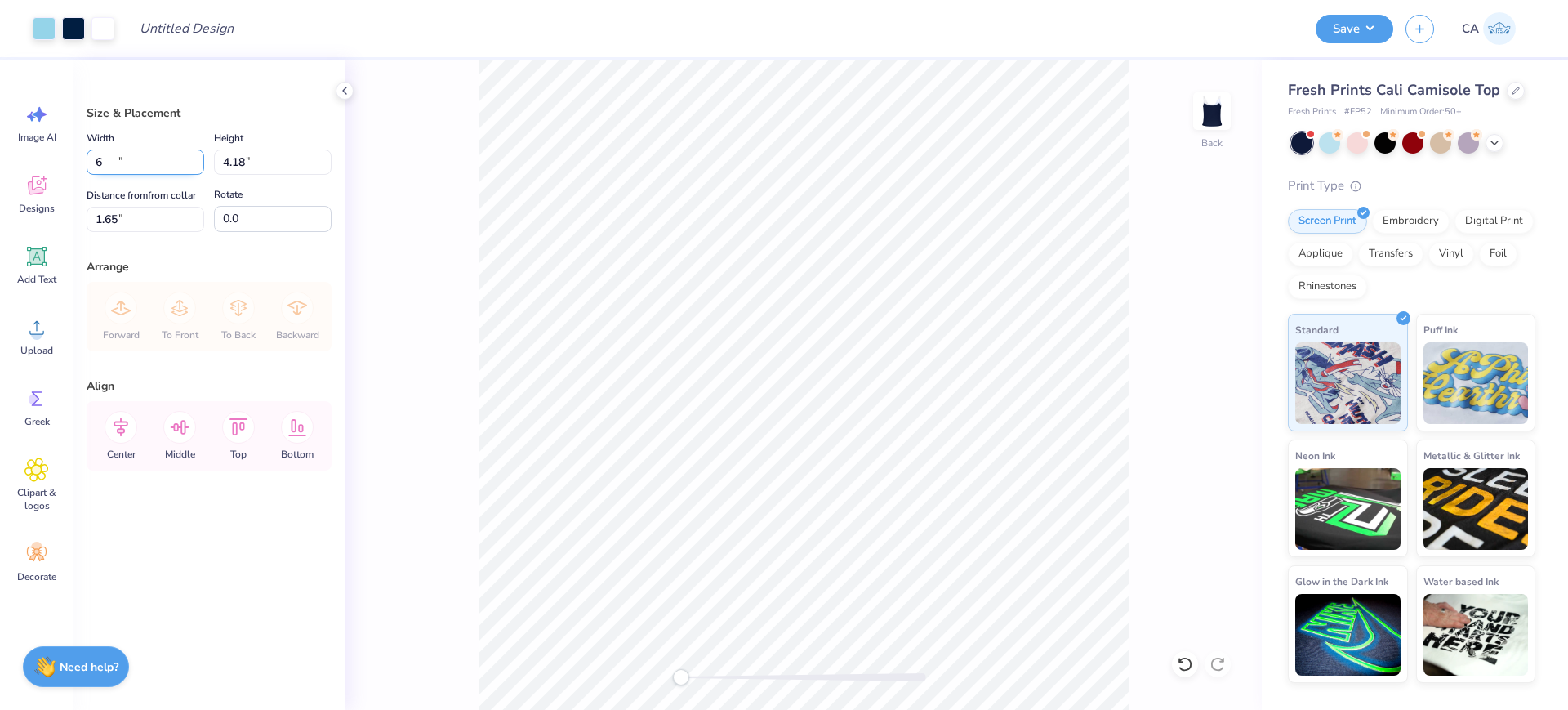
type input "6.00"
type input "4.18"
type input "1.65"
click at [136, 165] on input "6.00" at bounding box center [145, 163] width 118 height 26
type input "2"
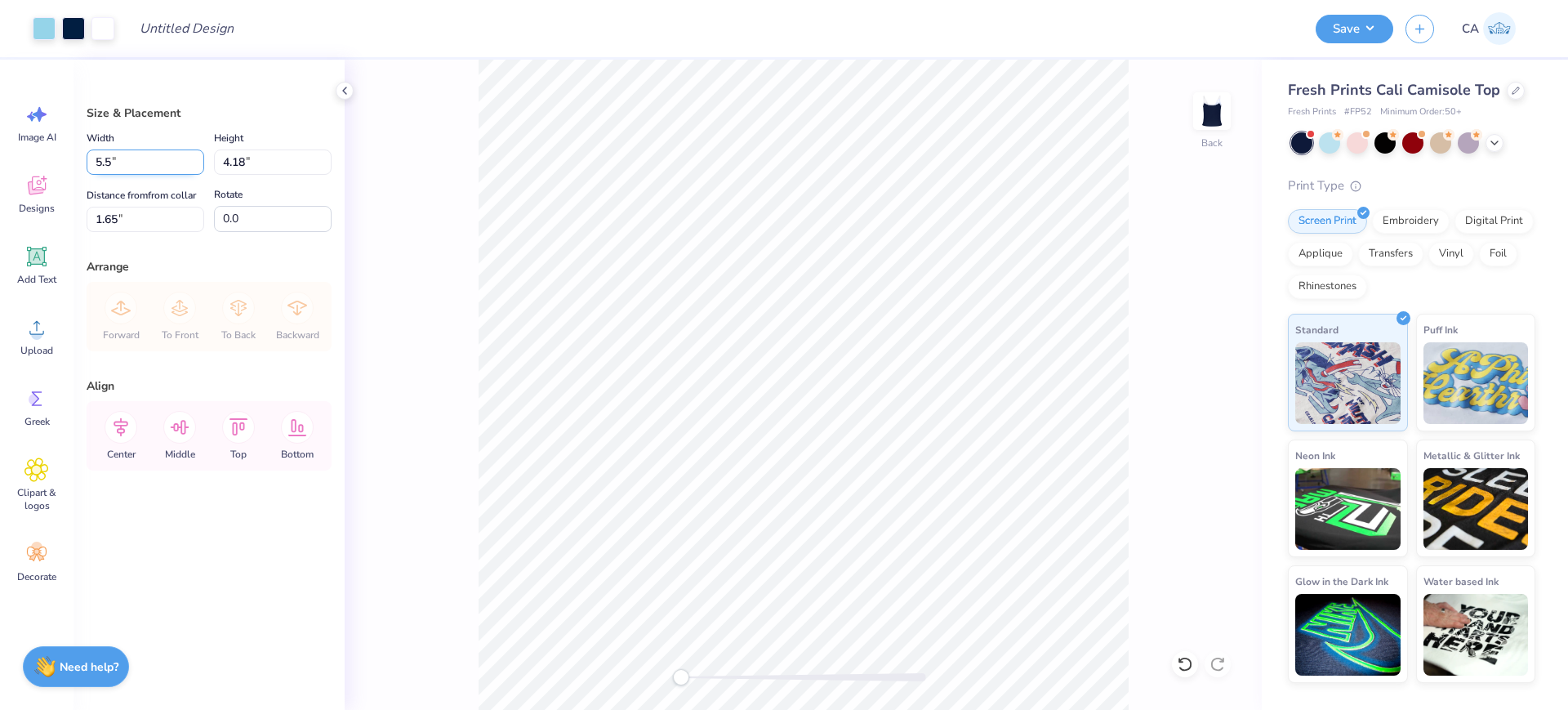
type input "5.50"
type input "3.83"
click at [108, 220] on input "1.83" at bounding box center [145, 220] width 118 height 26
type input "2.00"
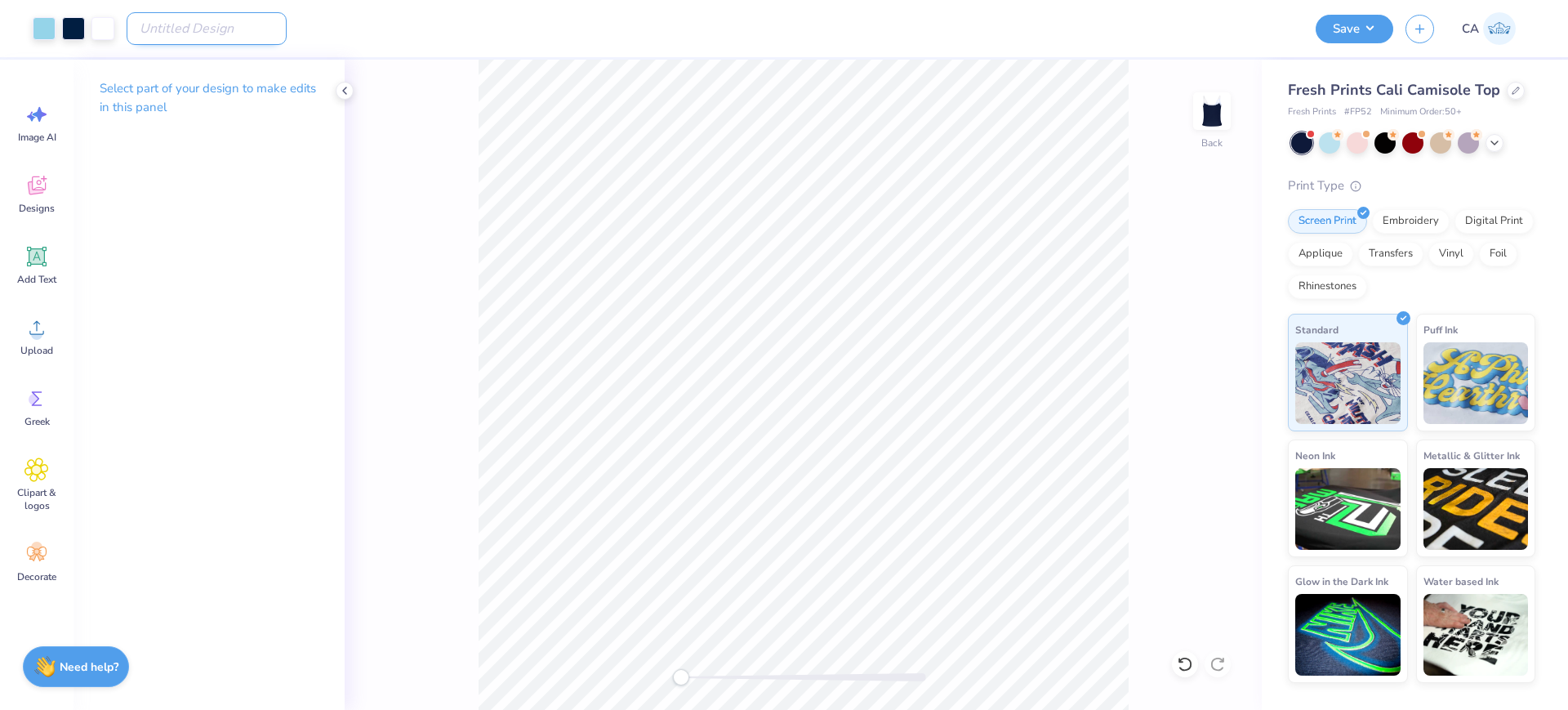
click at [152, 18] on input "Design Title" at bounding box center [207, 28] width 160 height 33
paste input "FPS240656"
type input "FPS240656"
click at [1350, 19] on button "Save" at bounding box center [1354, 26] width 77 height 28
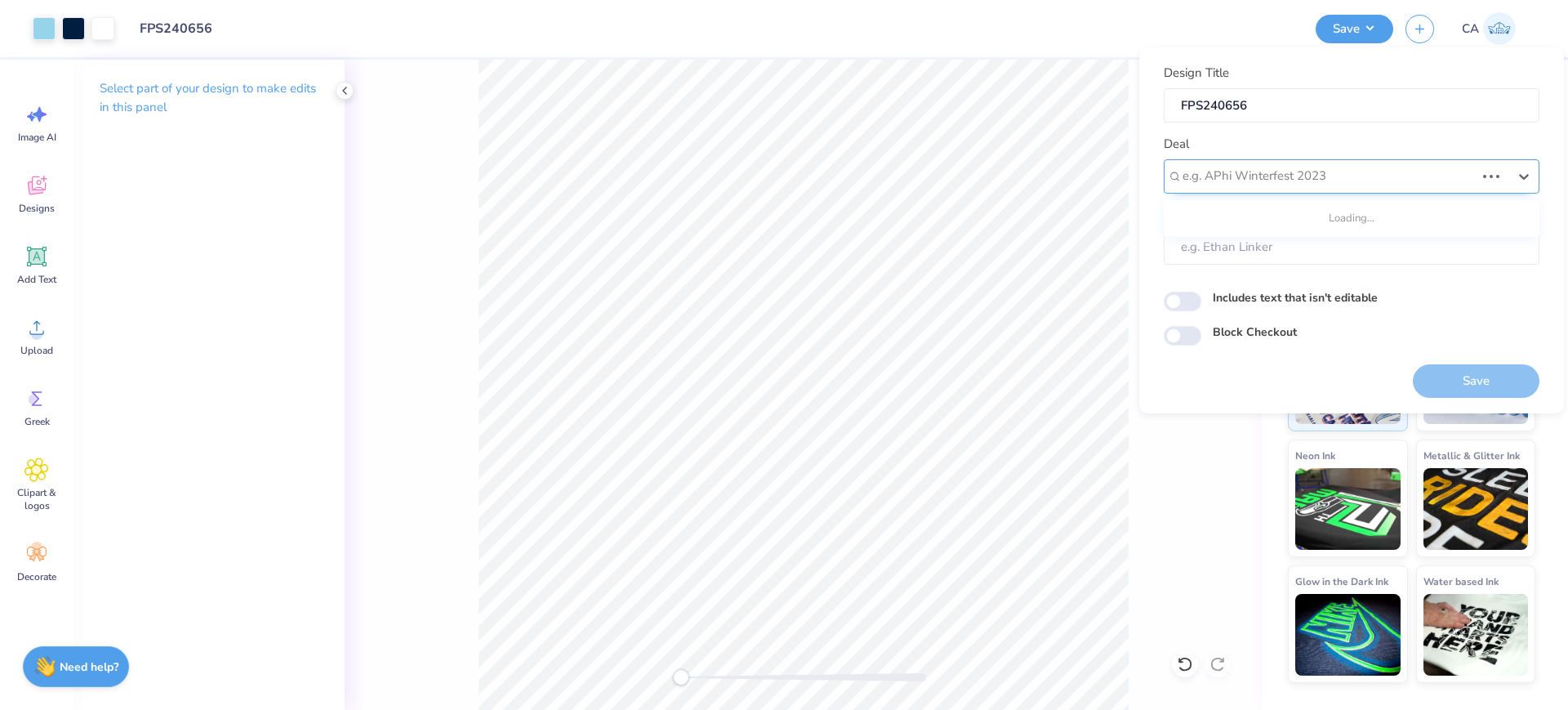
click at [1292, 186] on div "e.g. APhi Winterfest 2023" at bounding box center [1329, 176] width 296 height 26
click at [1294, 209] on div "Design Tool Gallery" at bounding box center [1351, 220] width 363 height 27
type input "design tool gall"
type input "Design Tool Gallery User"
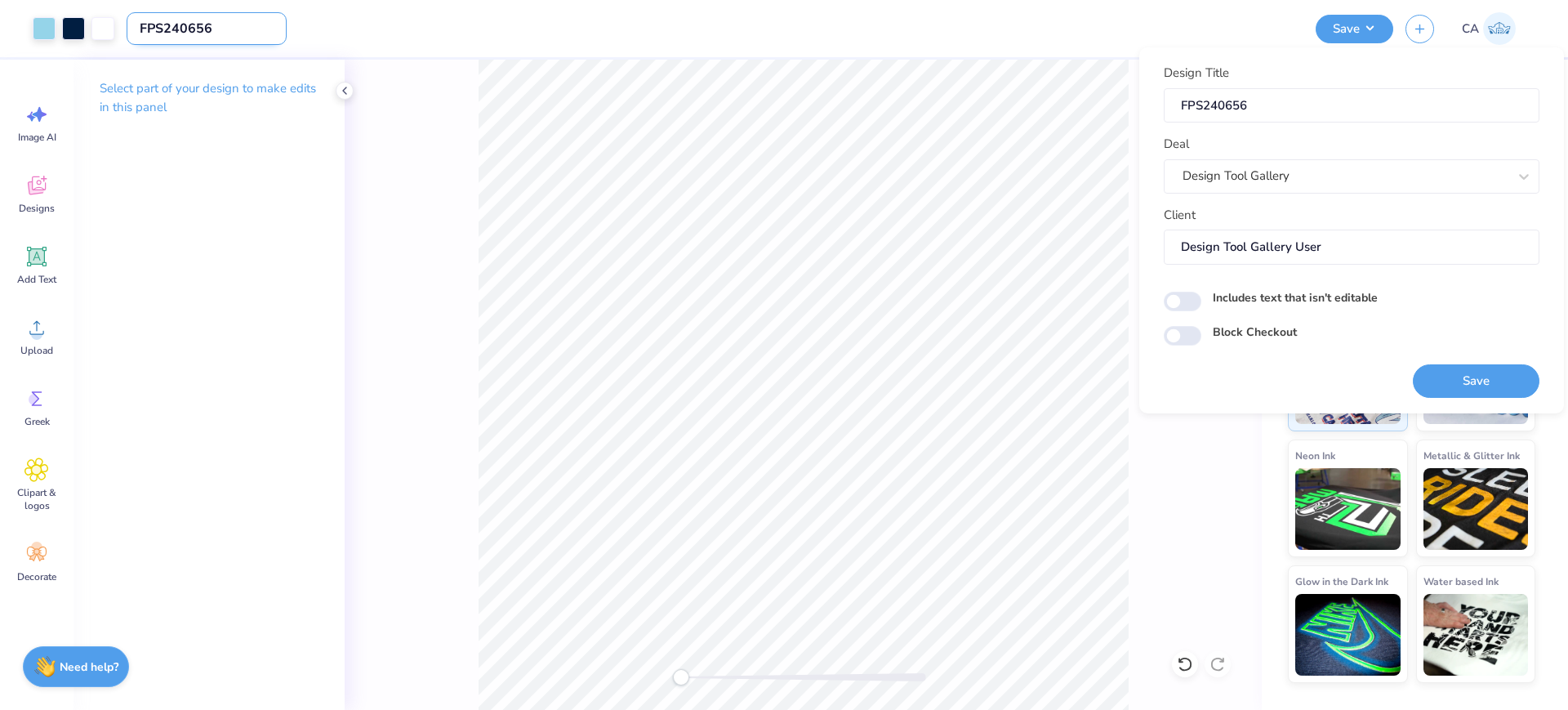
click at [171, 32] on input "FPS240656" at bounding box center [207, 28] width 160 height 33
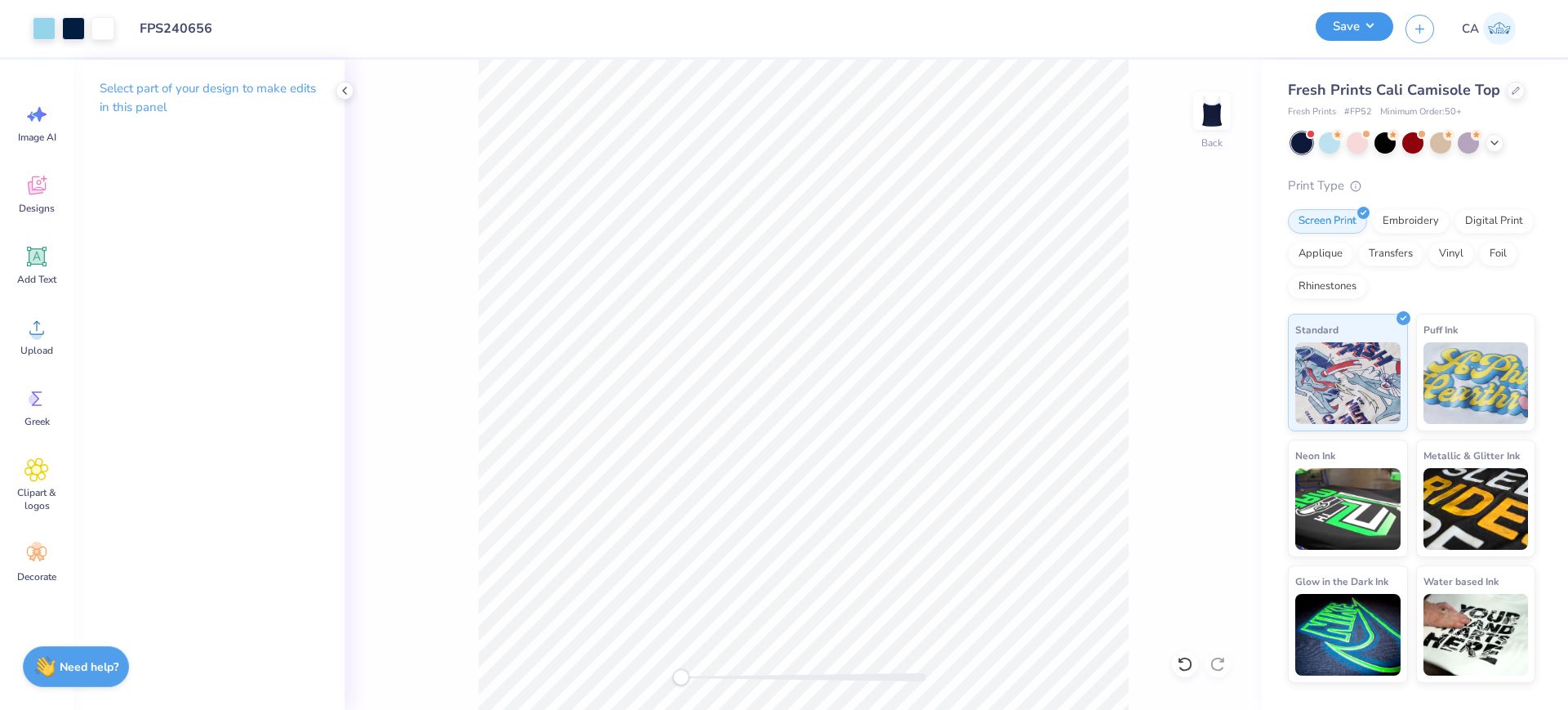
click at [1330, 20] on button "Save" at bounding box center [1354, 26] width 77 height 28
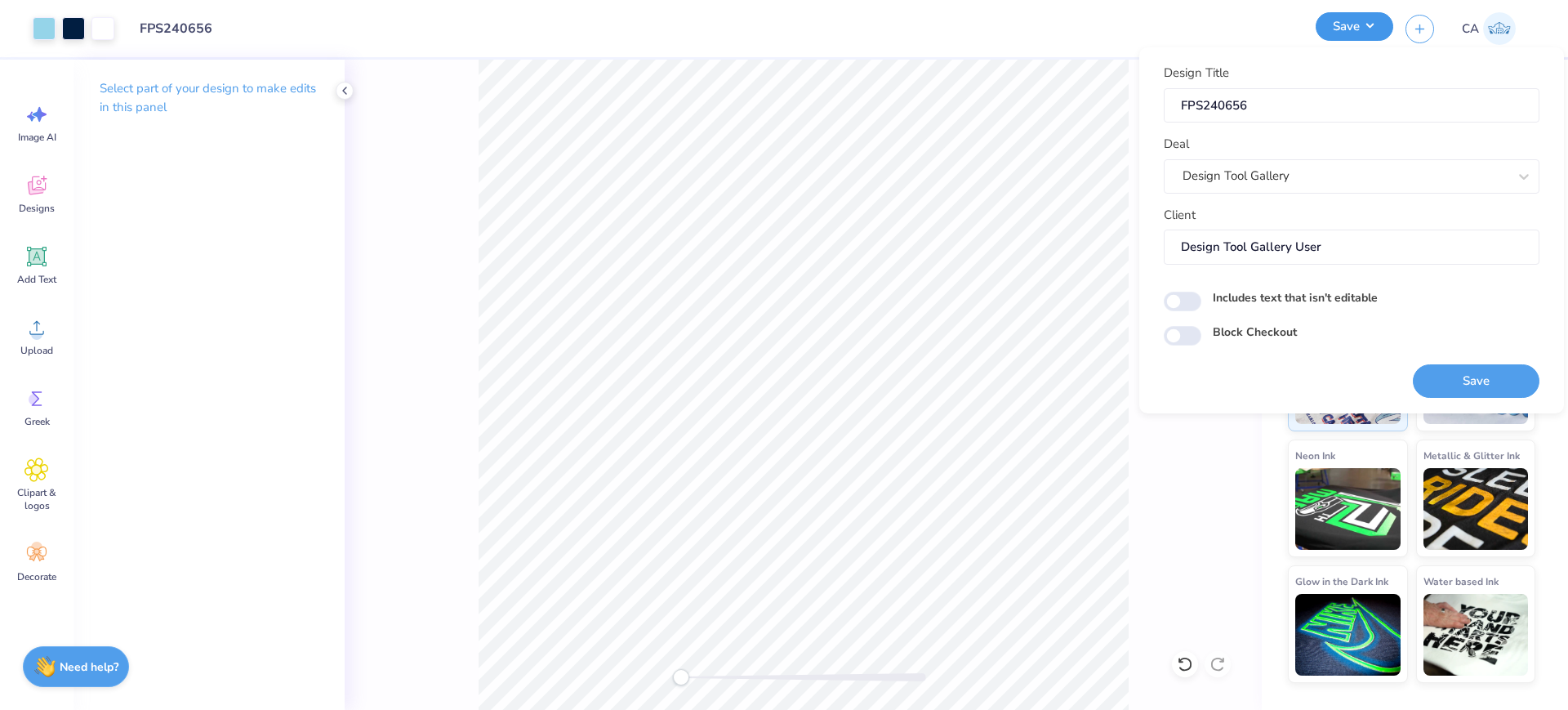
click at [1339, 26] on button "Save" at bounding box center [1354, 26] width 77 height 28
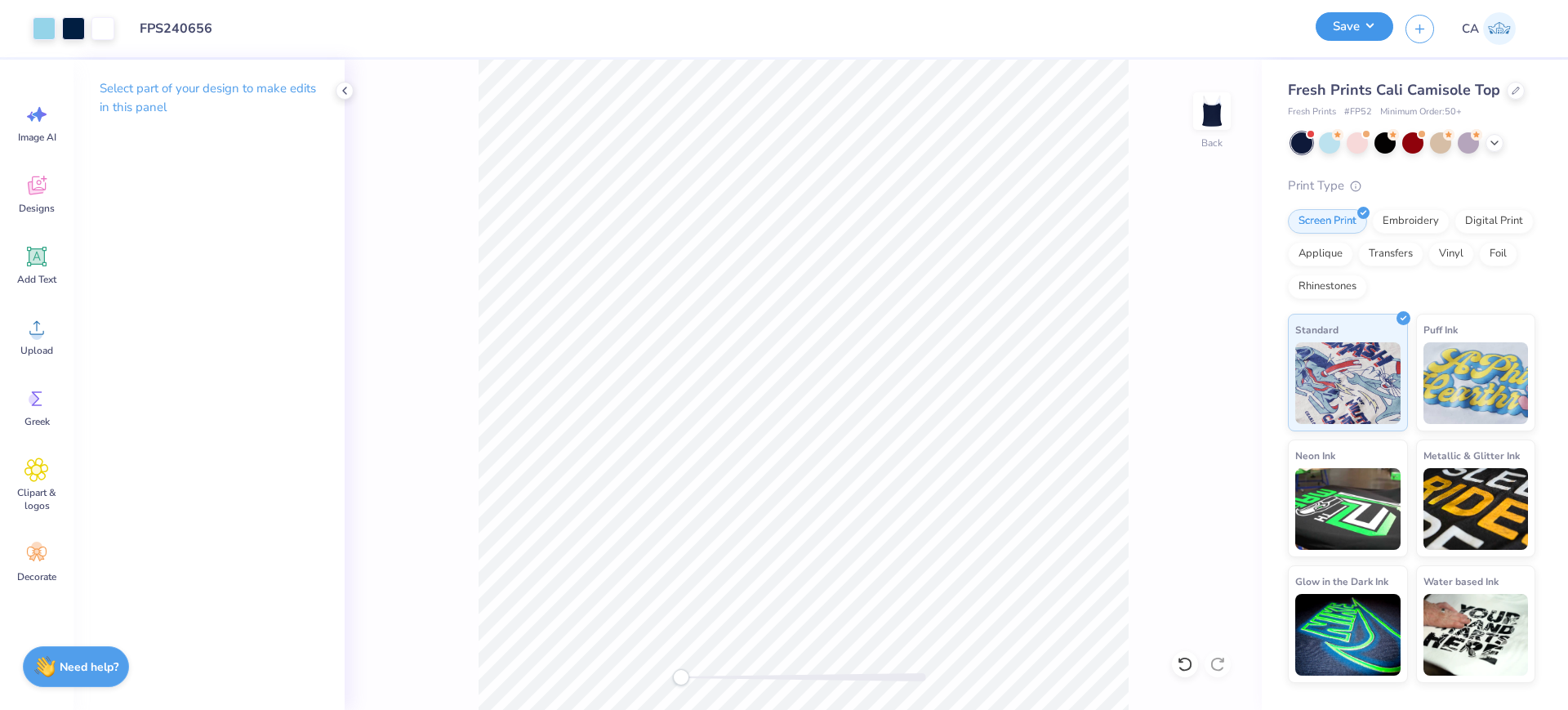
click at [1339, 26] on button "Save" at bounding box center [1354, 26] width 77 height 28
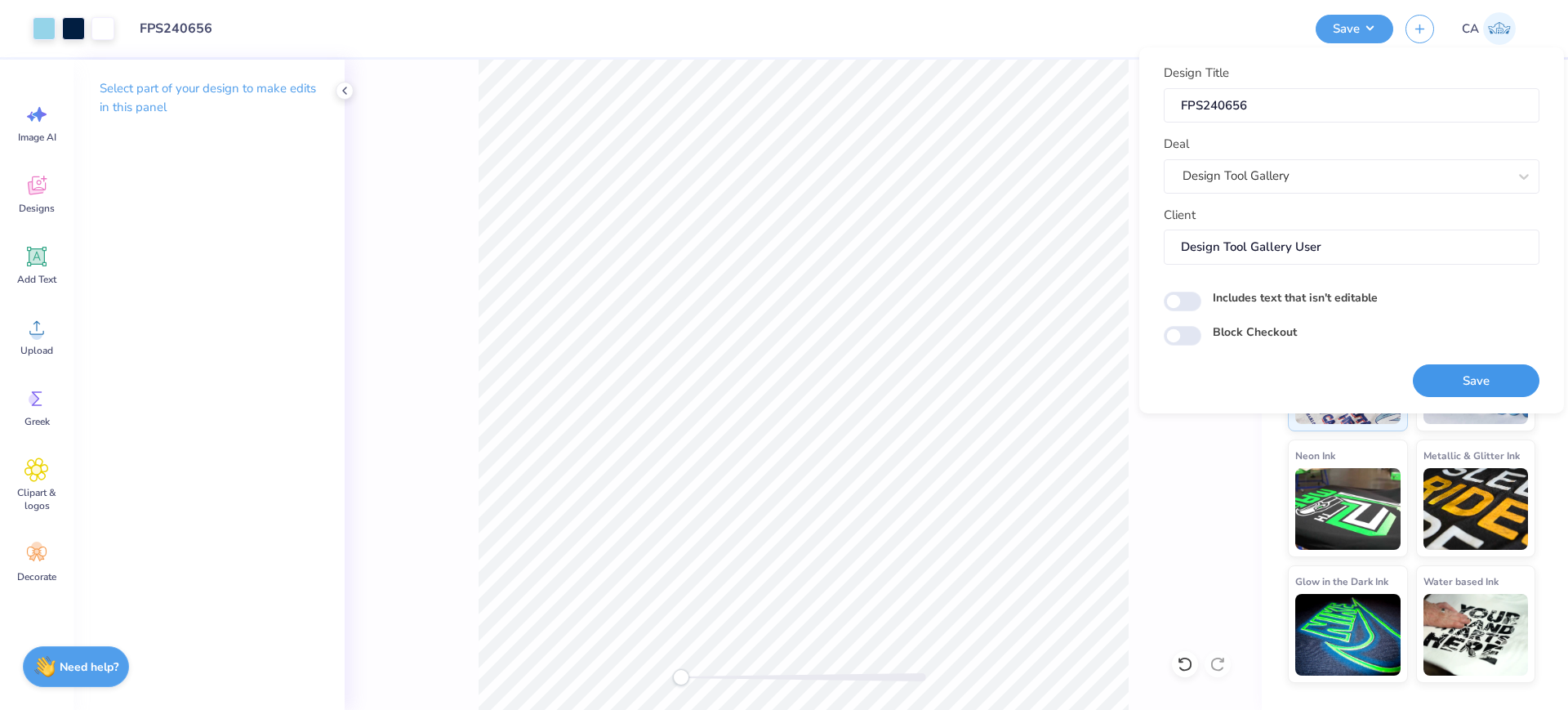
click at [1439, 368] on button "Save" at bounding box center [1476, 381] width 127 height 33
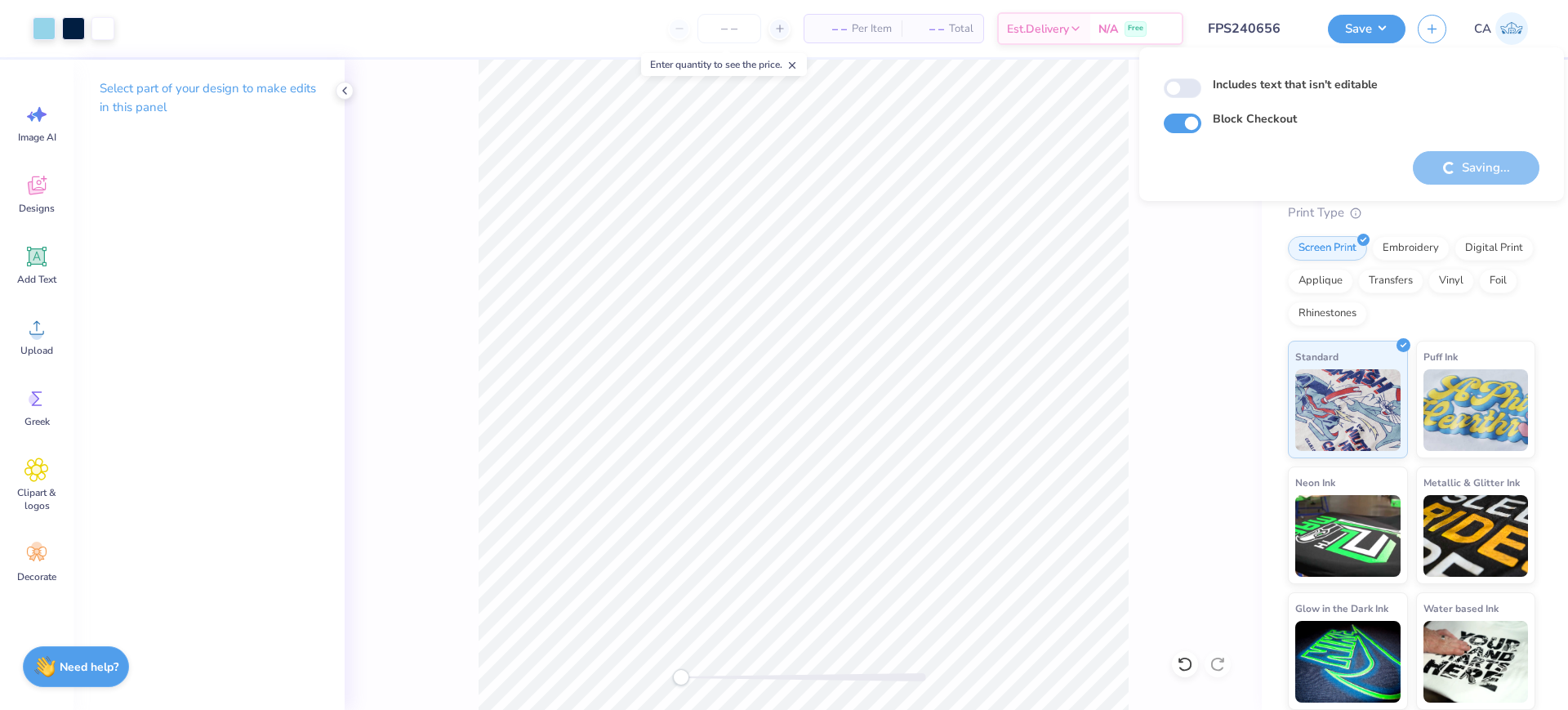
checkbox input "true"
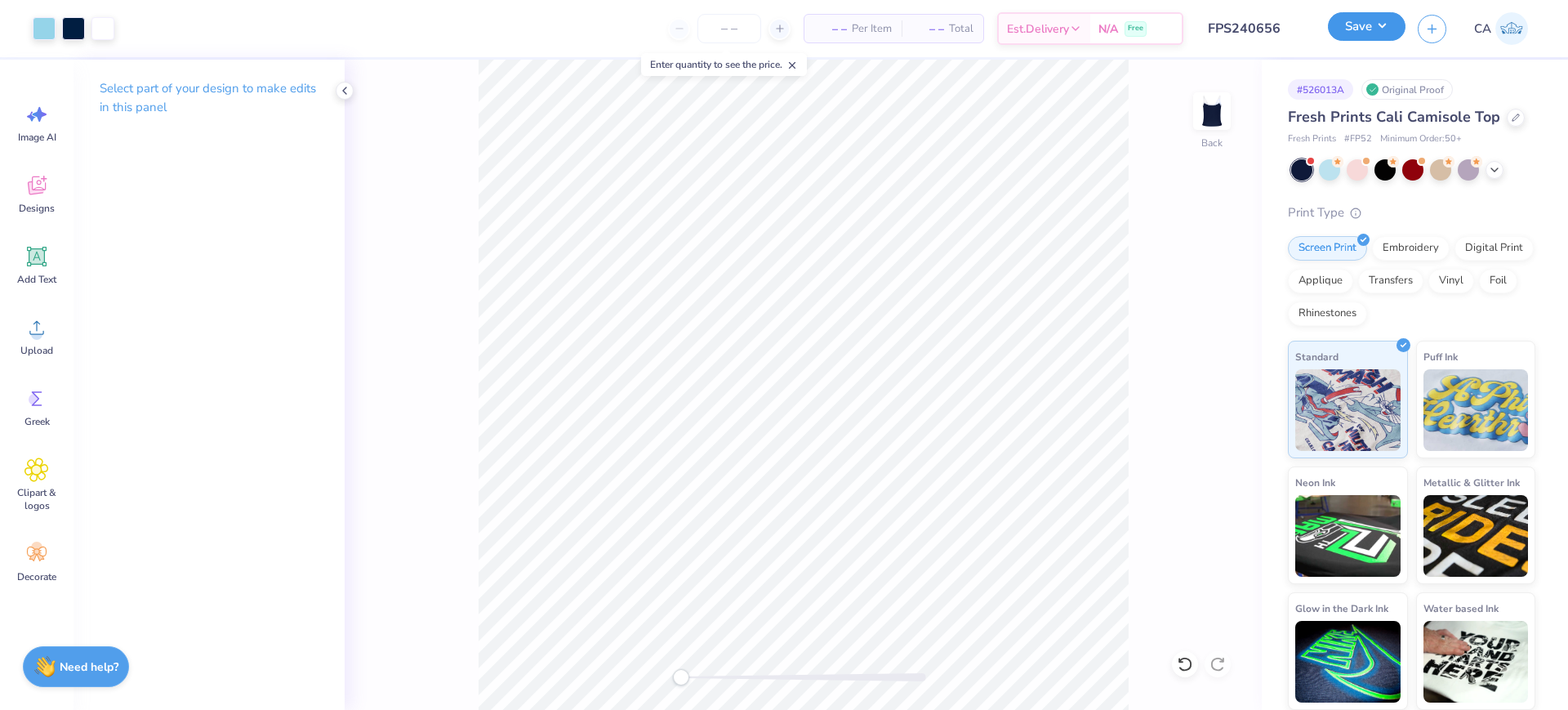
click at [1373, 27] on button "Save" at bounding box center [1367, 26] width 77 height 28
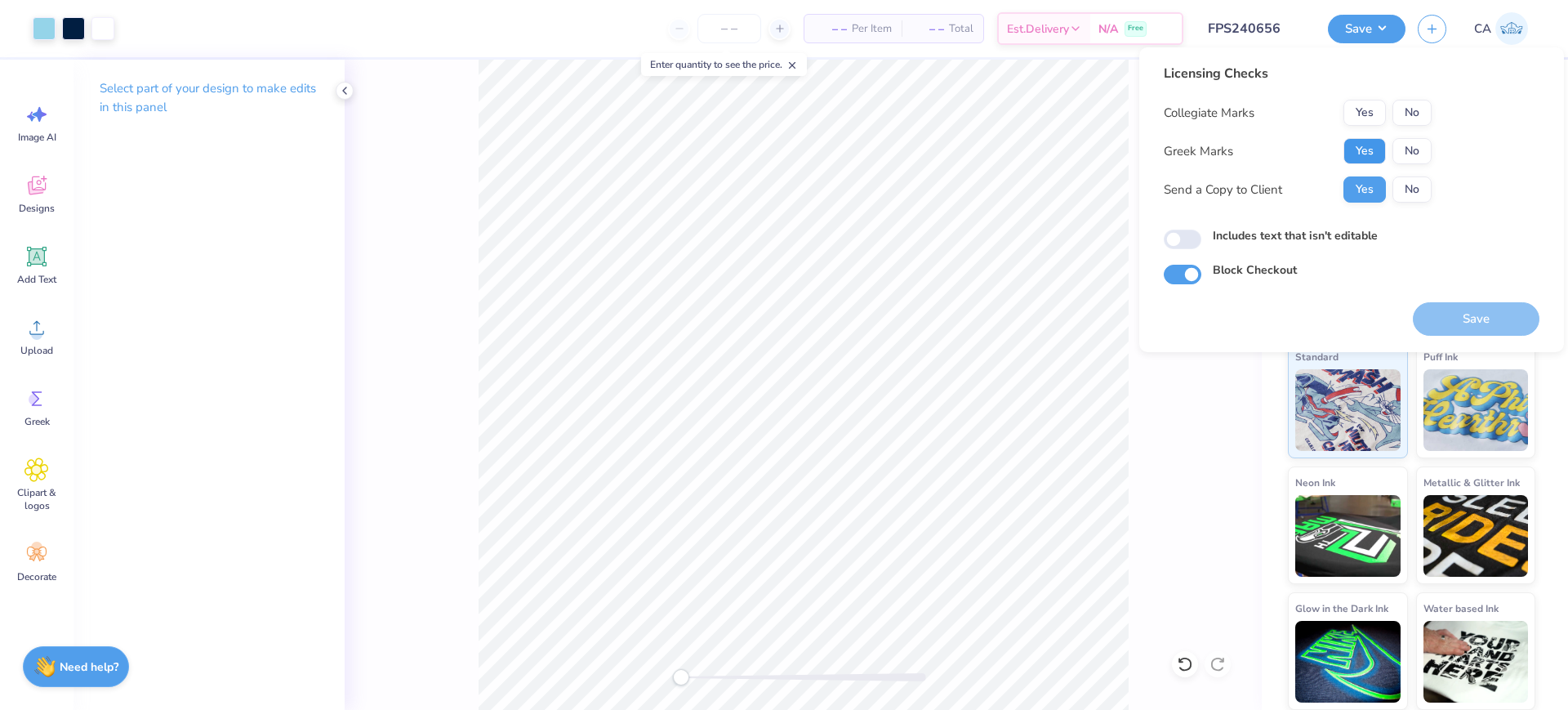
click at [1359, 149] on button "Yes" at bounding box center [1365, 151] width 42 height 26
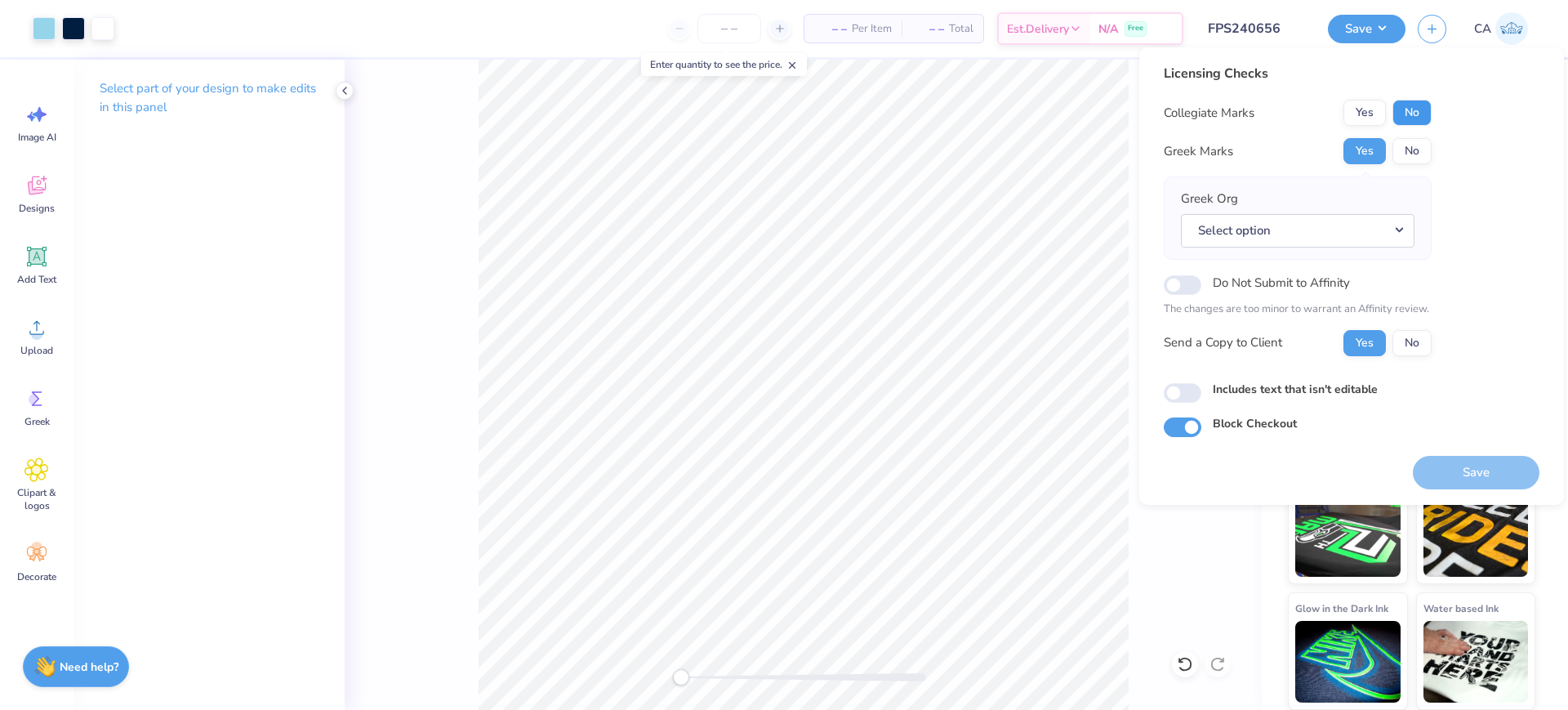
click at [1401, 111] on button "No" at bounding box center [1412, 112] width 39 height 26
click at [1343, 225] on button "Select option" at bounding box center [1298, 231] width 233 height 33
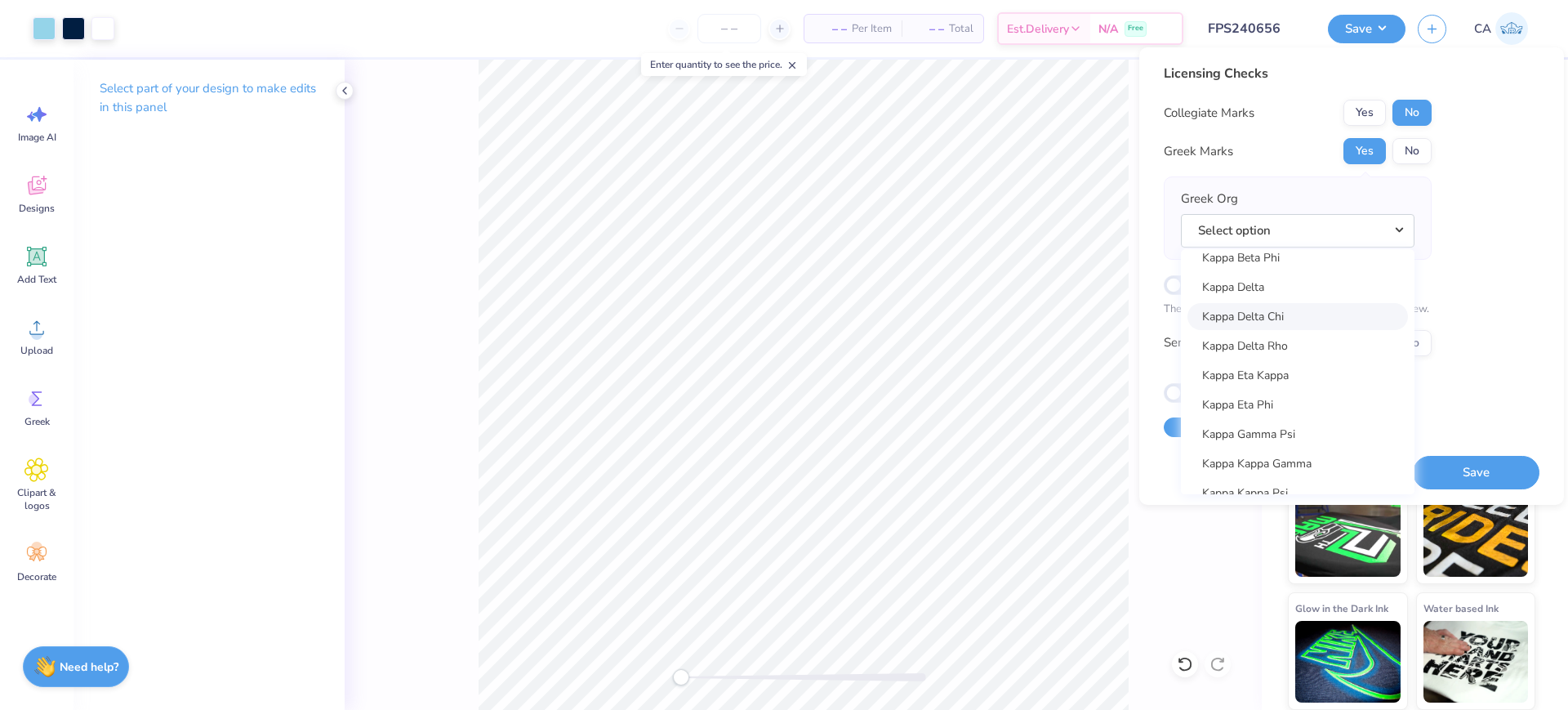
scroll to position [5819, 0]
click at [1328, 307] on link "Kappa Alpha Theta" at bounding box center [1298, 300] width 220 height 27
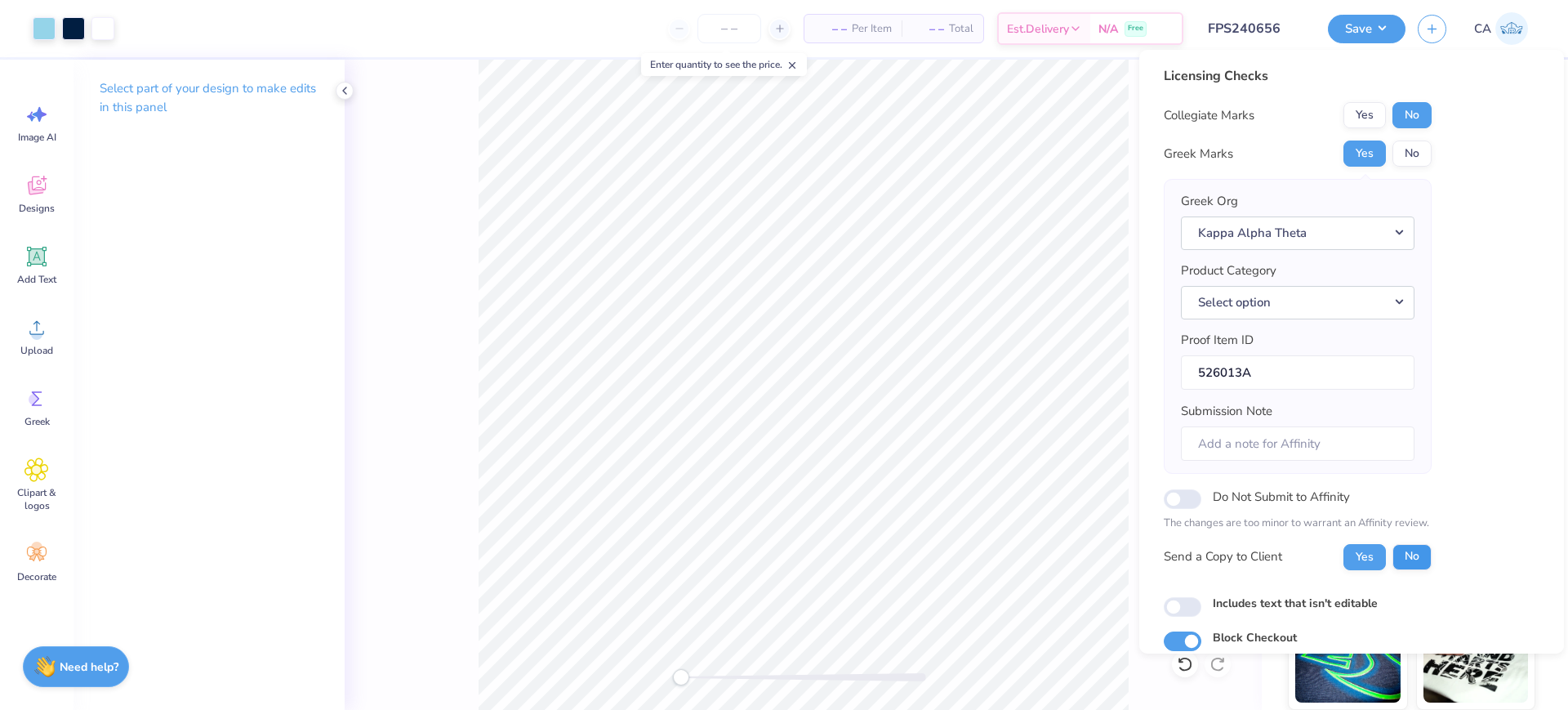
scroll to position [65, 0]
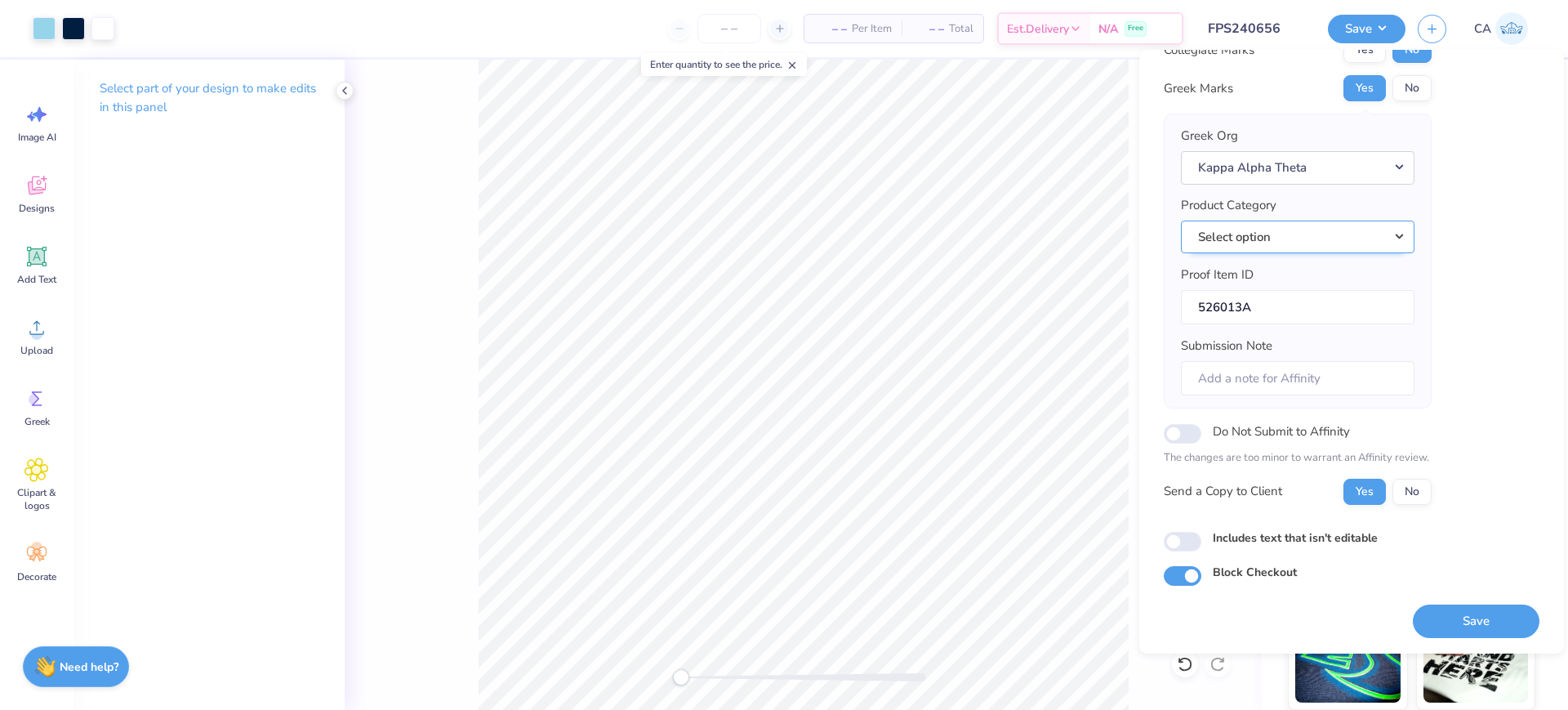
click at [1326, 251] on button "Select option" at bounding box center [1298, 237] width 233 height 33
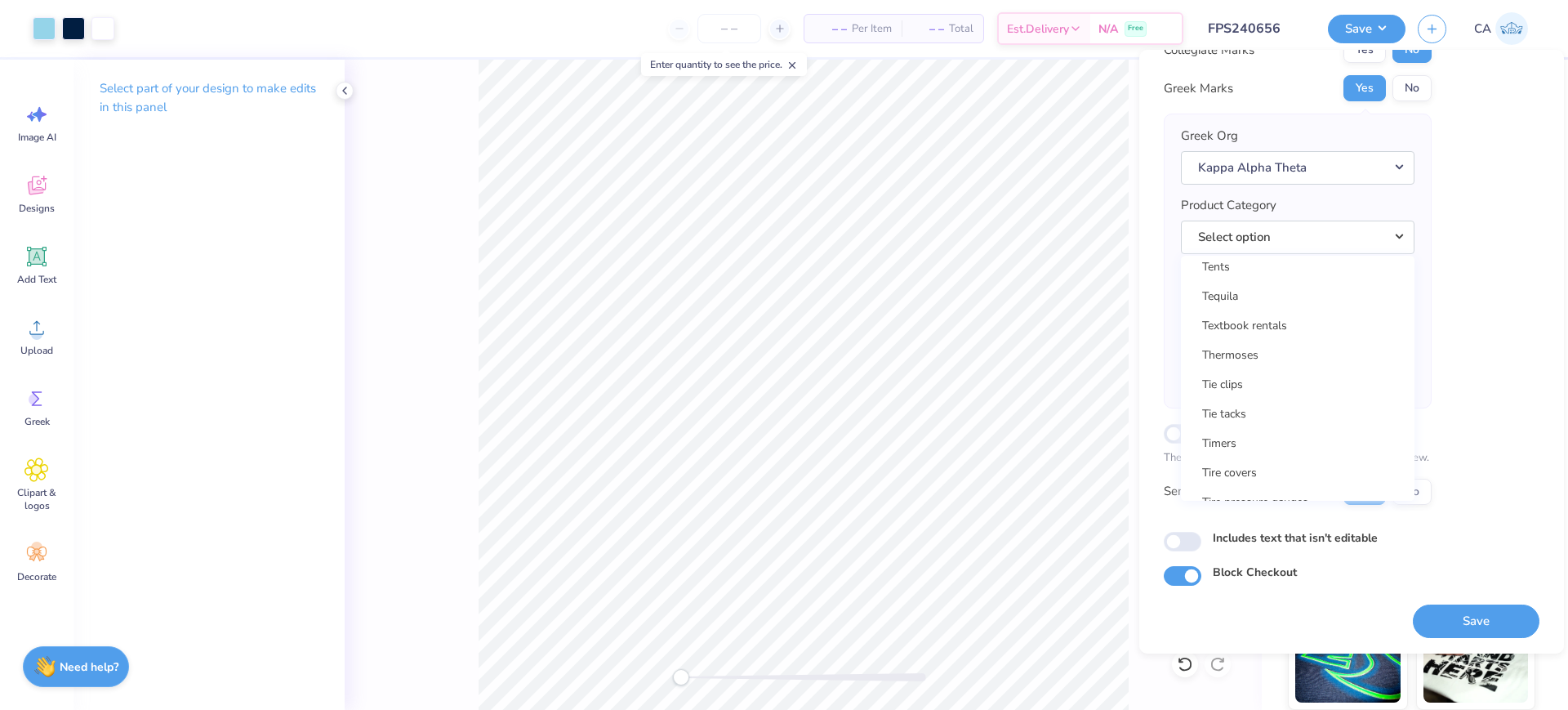
scroll to position [26325, 0]
click at [1263, 379] on link "Tank tops" at bounding box center [1298, 379] width 220 height 27
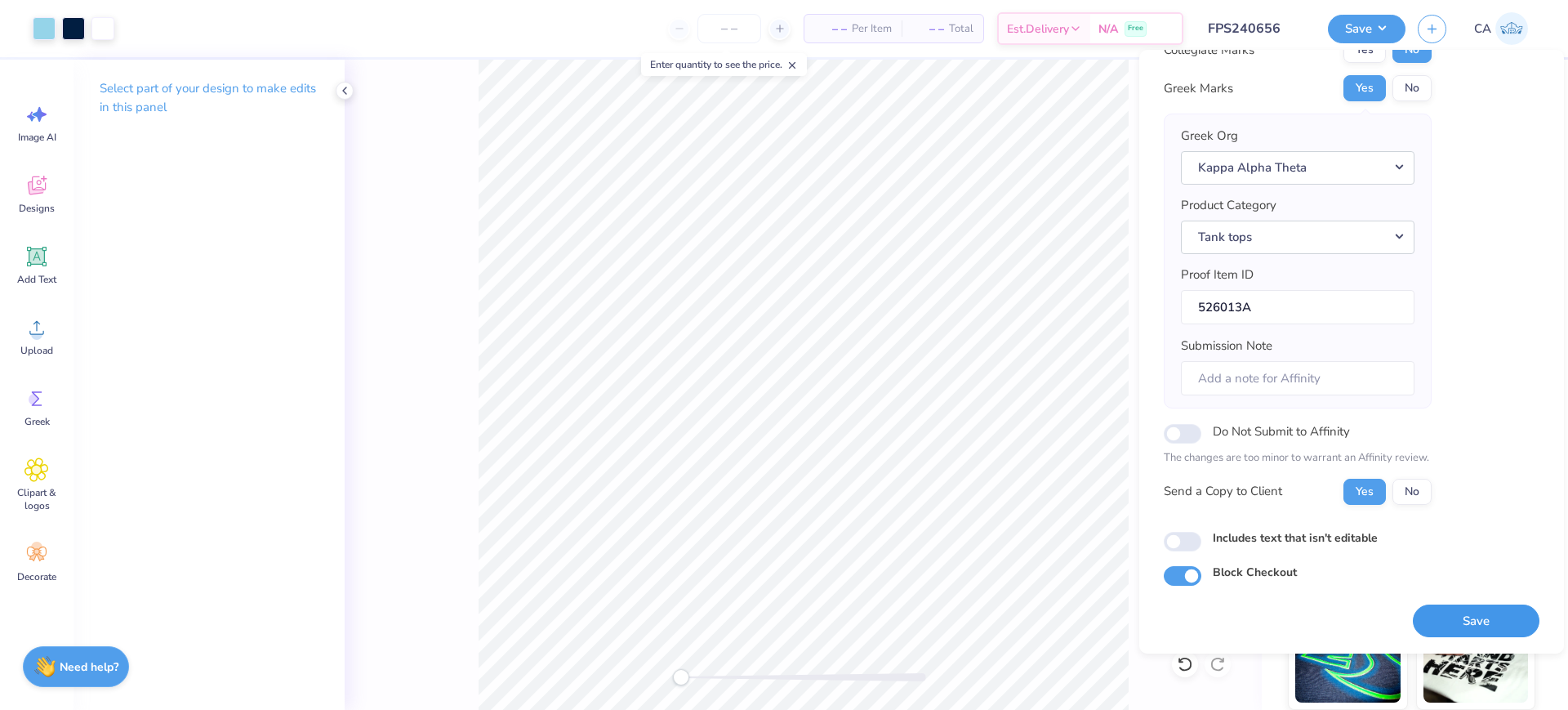
click at [1416, 607] on button "Save" at bounding box center [1476, 621] width 127 height 33
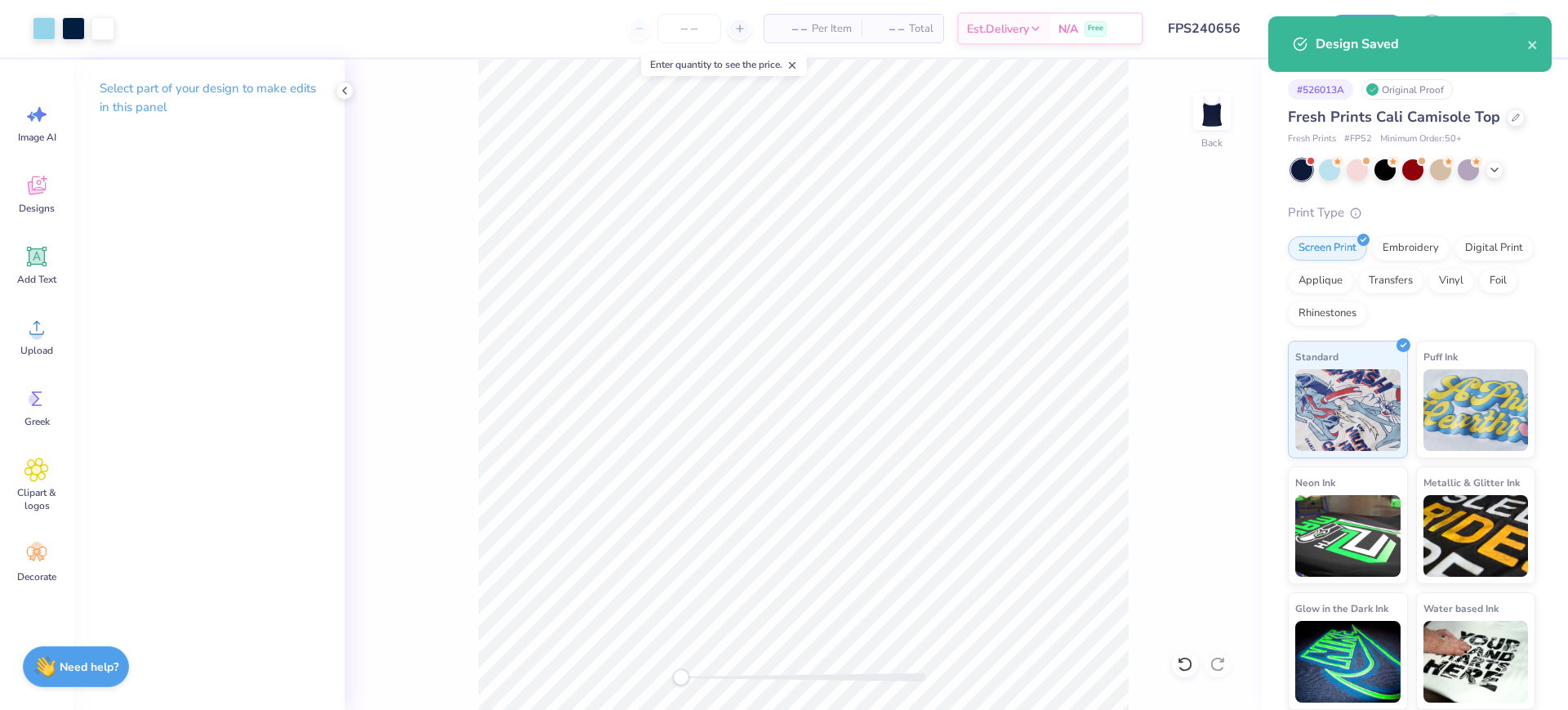
click at [1254, 17] on input "FPS240656" at bounding box center [1235, 28] width 160 height 33
click at [1245, 30] on input "FPS240656" at bounding box center [1235, 28] width 160 height 33
